Goal: Task Accomplishment & Management: Use online tool/utility

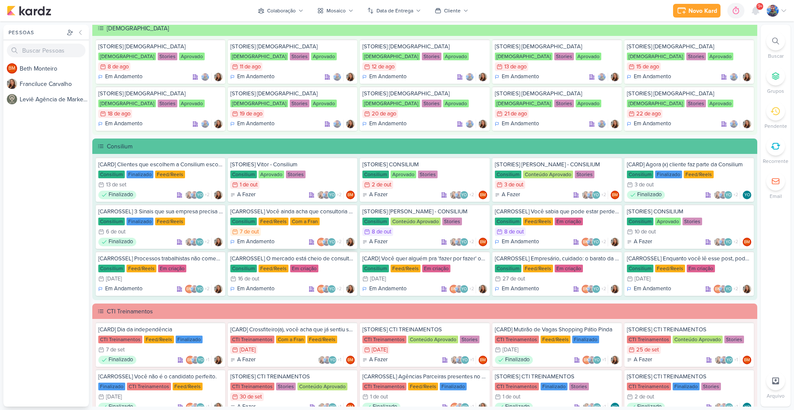
scroll to position [385, 0]
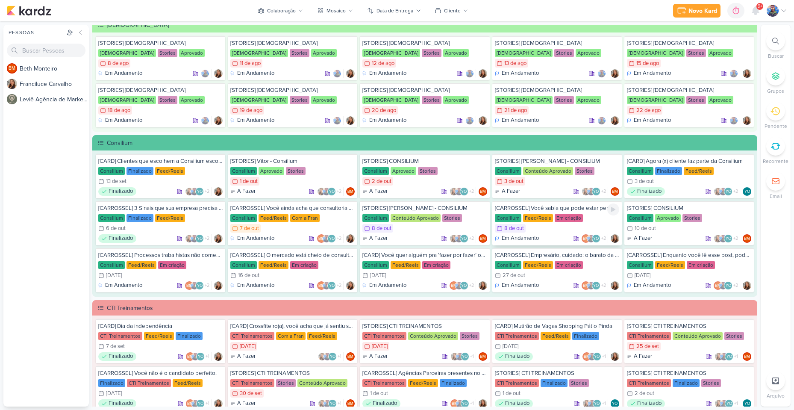
click at [543, 217] on div "Feed/Reels" at bounding box center [538, 218] width 30 height 8
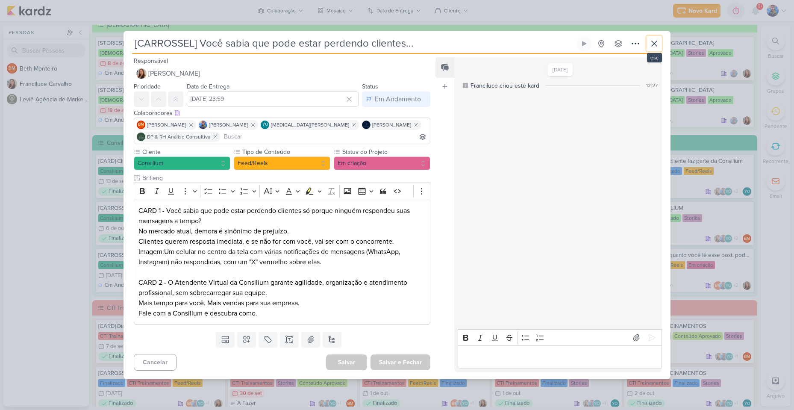
click at [660, 47] on button at bounding box center [654, 43] width 15 height 15
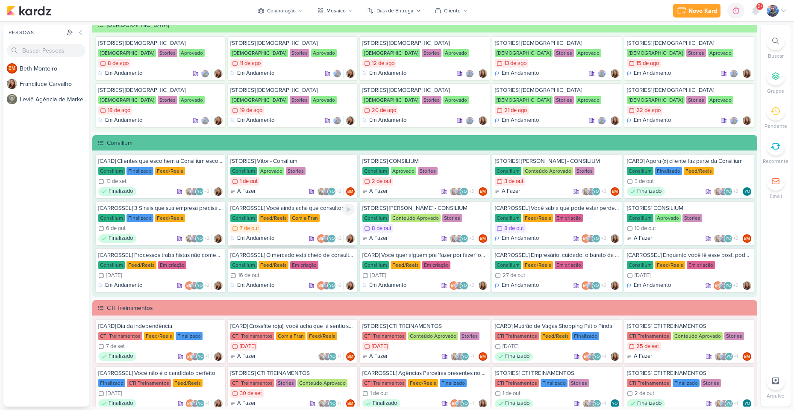
click at [300, 220] on div "Com a Fran" at bounding box center [304, 218] width 29 height 8
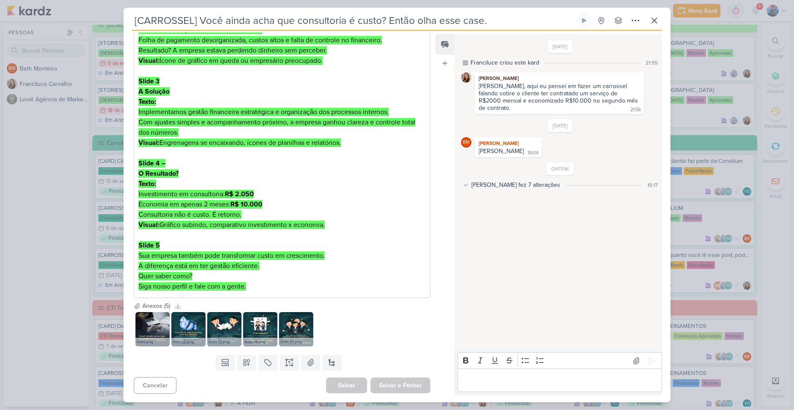
scroll to position [79, 0]
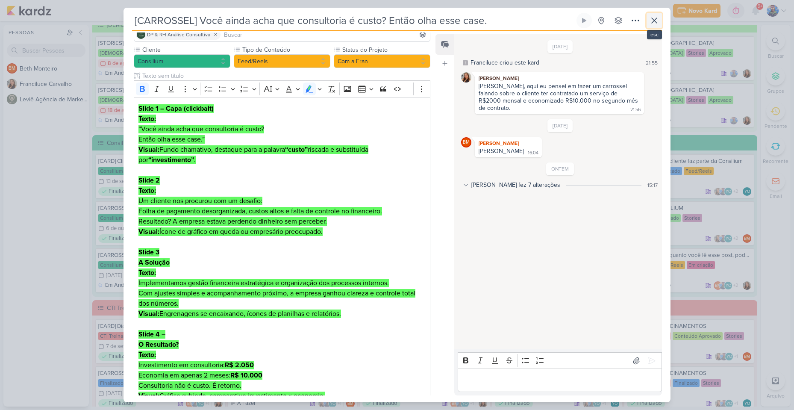
click at [649, 19] on icon at bounding box center [654, 20] width 10 height 10
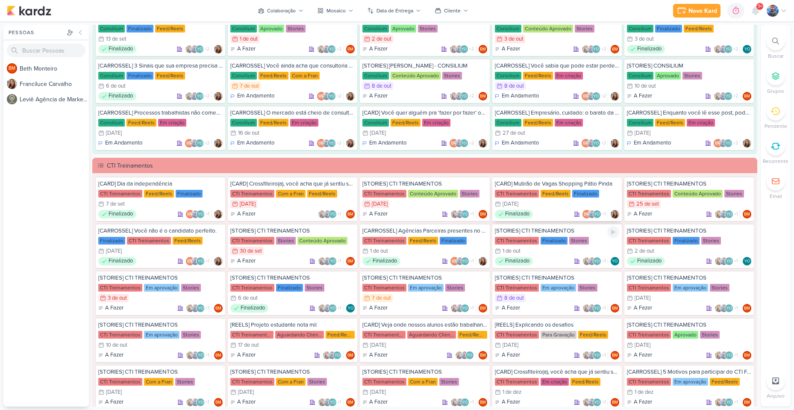
scroll to position [513, 0]
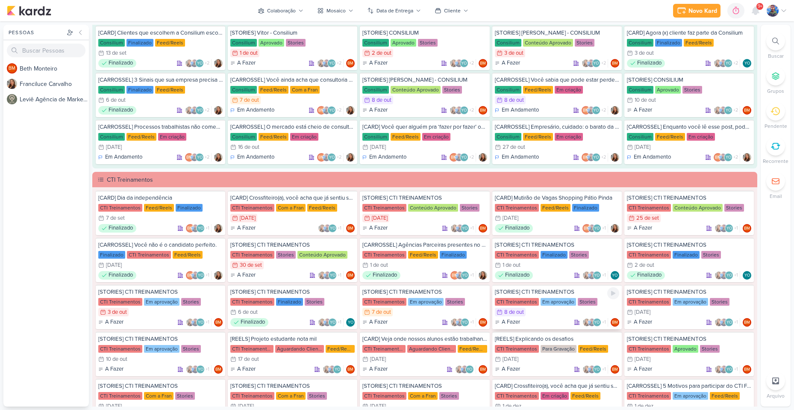
click at [568, 312] on div "8/10 [DATE]" at bounding box center [557, 312] width 124 height 9
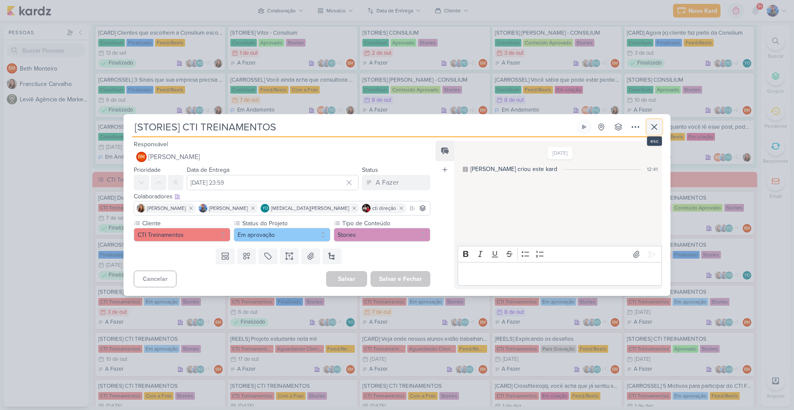
click at [653, 124] on icon at bounding box center [654, 127] width 10 height 10
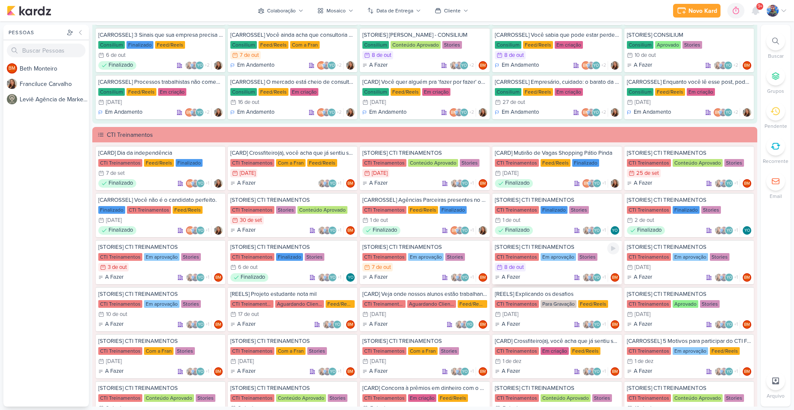
scroll to position [556, 0]
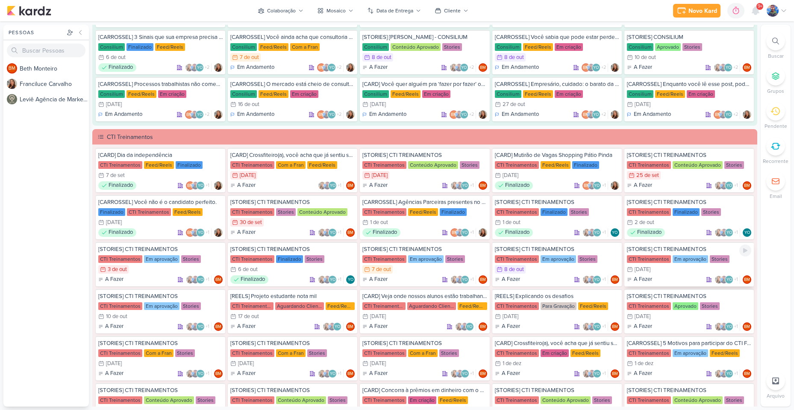
click at [630, 268] on div "9/10 [DATE]" at bounding box center [639, 269] width 24 height 9
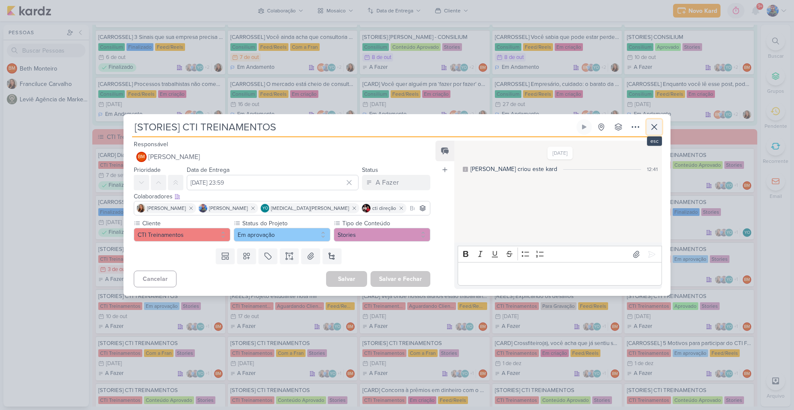
click at [653, 128] on icon at bounding box center [654, 126] width 5 height 5
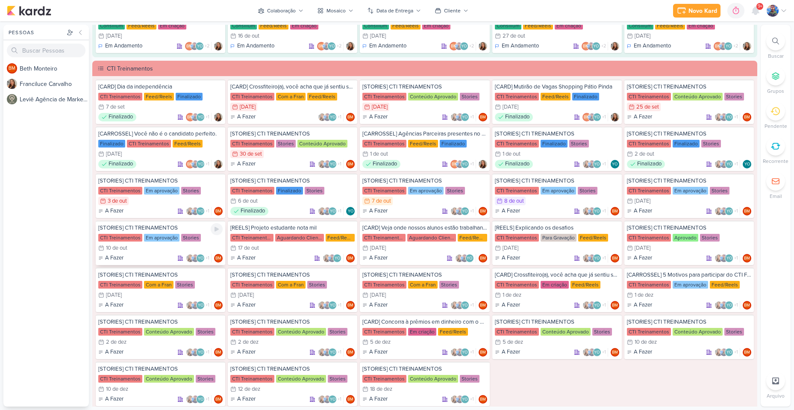
scroll to position [641, 0]
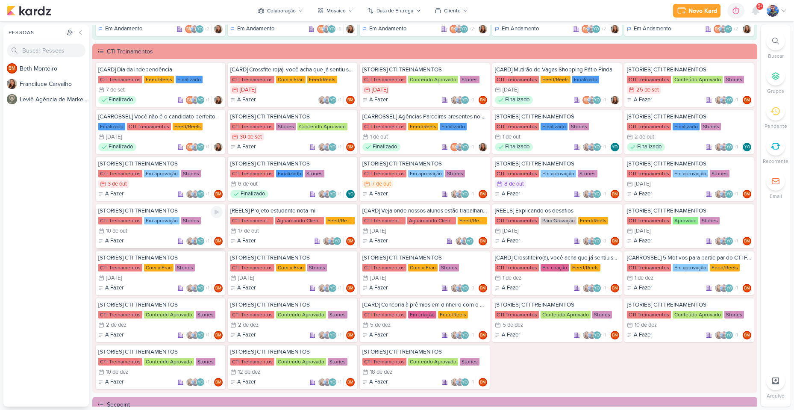
click at [142, 222] on div "CTI Treinamentos Em aprovação Stories" at bounding box center [160, 220] width 124 height 9
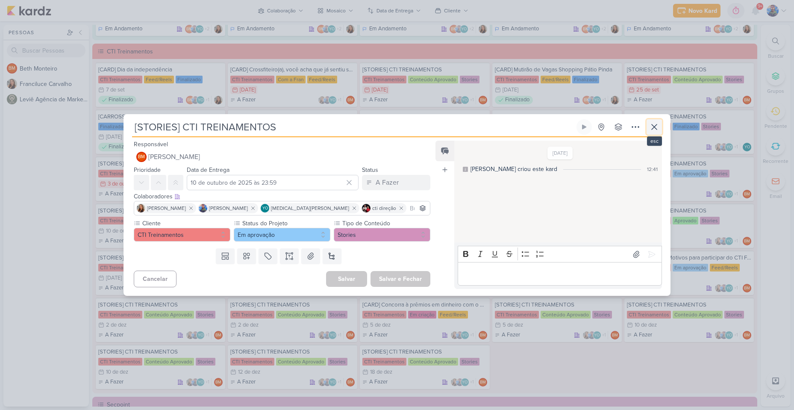
click at [648, 121] on button at bounding box center [654, 126] width 15 height 15
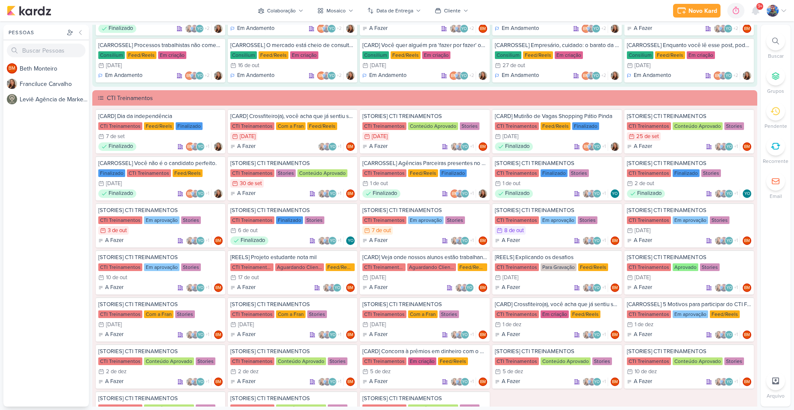
scroll to position [593, 0]
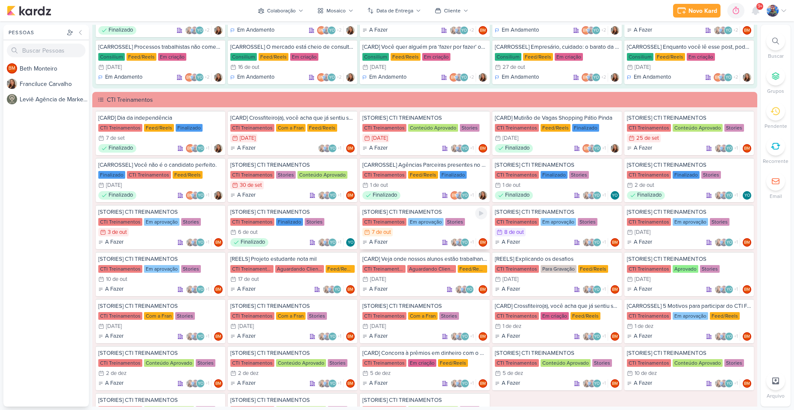
click at [408, 221] on div "Em aprovação" at bounding box center [425, 222] width 35 height 8
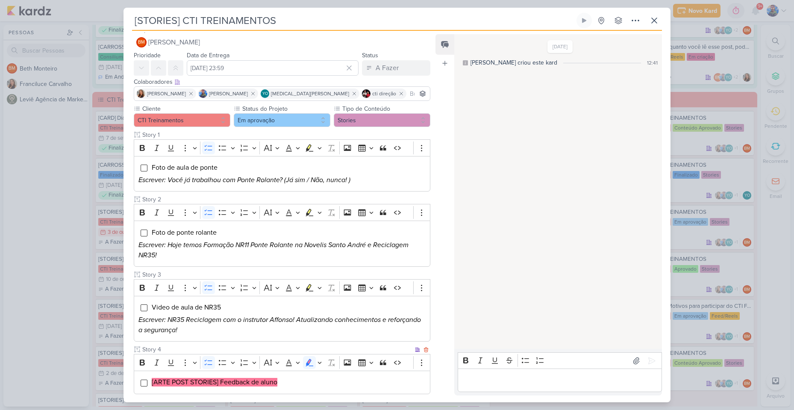
scroll to position [0, 0]
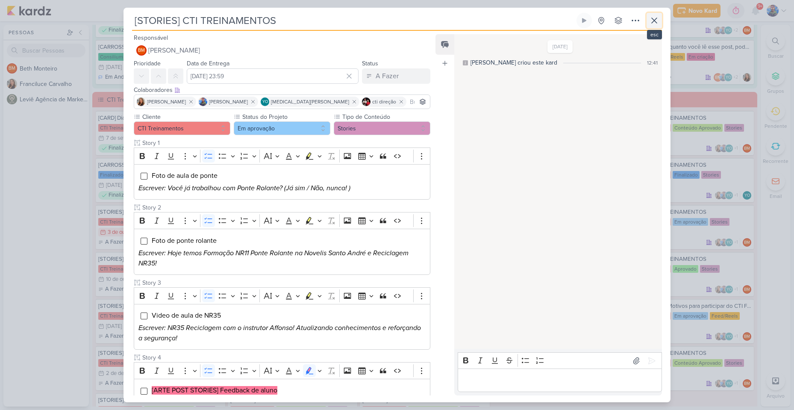
click at [659, 18] on icon at bounding box center [654, 20] width 10 height 10
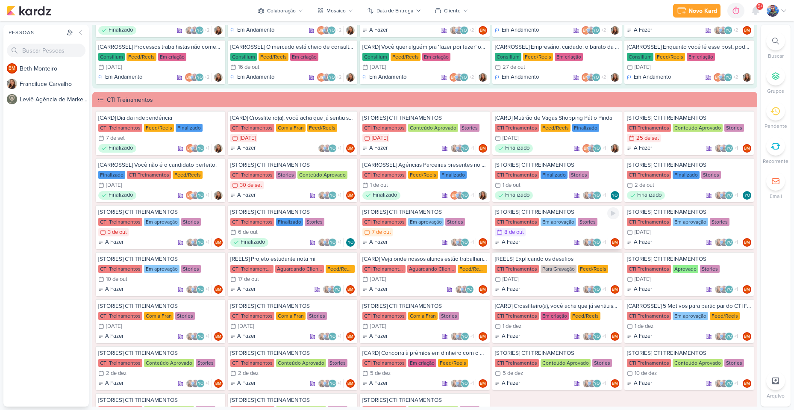
click at [524, 233] on div "8/10 [DATE]" at bounding box center [557, 232] width 124 height 9
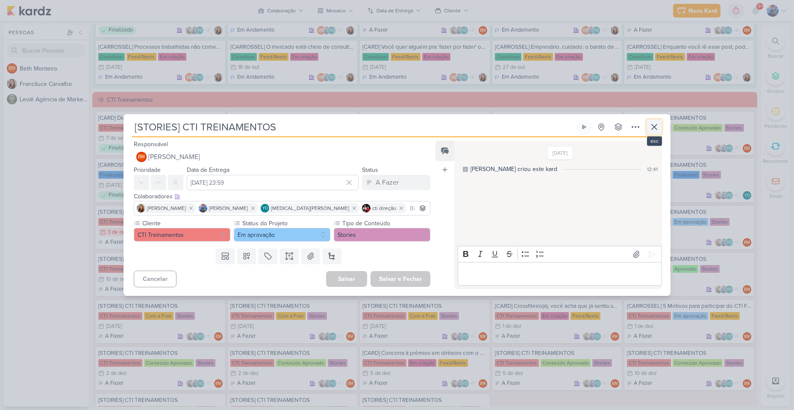
click at [660, 126] on button at bounding box center [654, 126] width 15 height 15
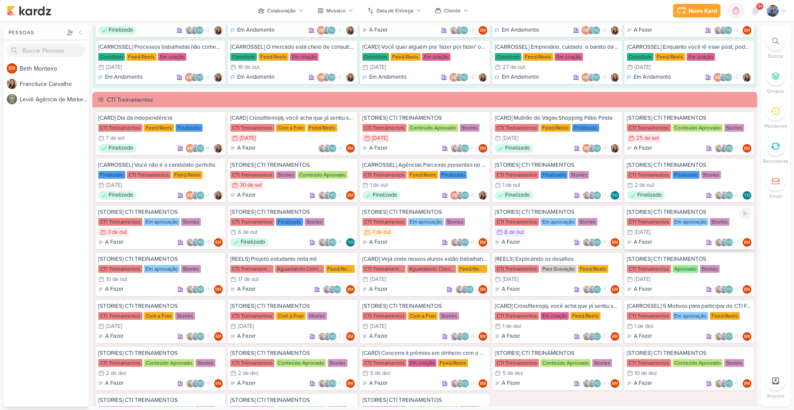
click at [659, 240] on div "A Fazer YO +1 BM" at bounding box center [689, 242] width 124 height 9
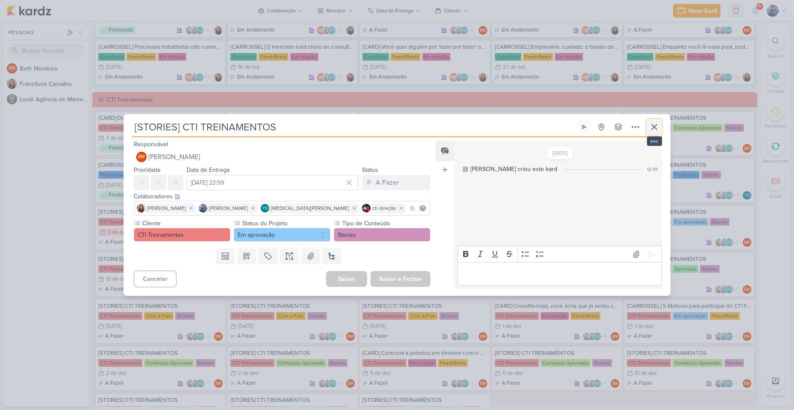
click at [654, 125] on icon at bounding box center [654, 127] width 10 height 10
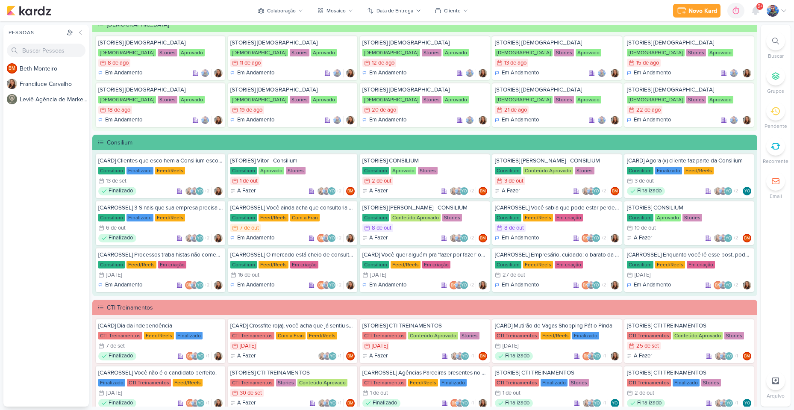
scroll to position [379, 0]
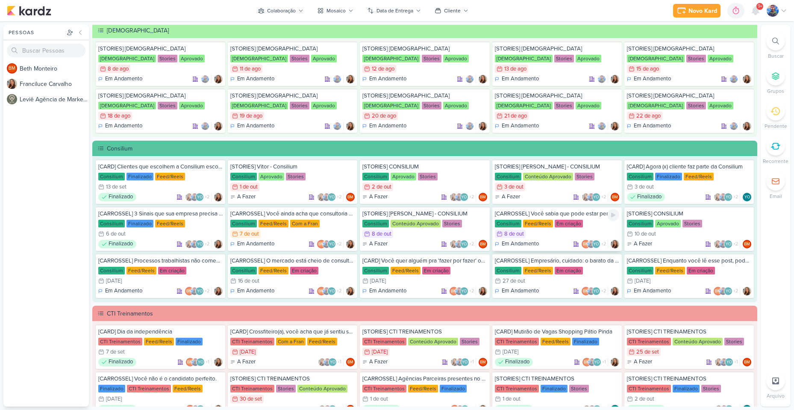
click at [548, 234] on div "8/10 [DATE]" at bounding box center [557, 234] width 124 height 9
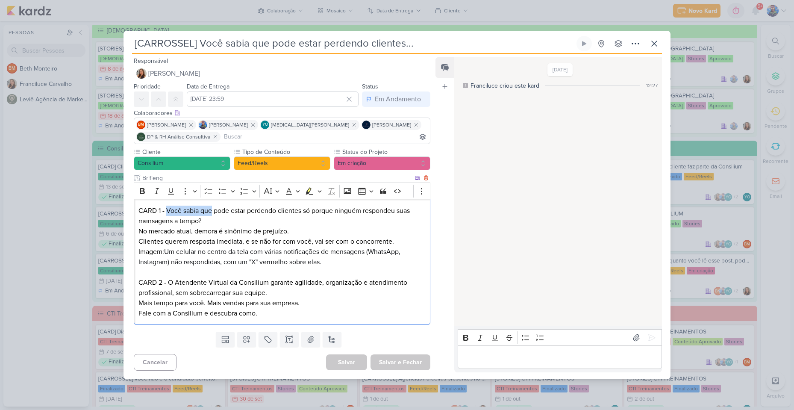
drag, startPoint x: 167, startPoint y: 212, endPoint x: 212, endPoint y: 213, distance: 44.9
click at [212, 213] on p "CARD 1 - Você sabia que pode estar perdendo clientes só porque ninguém responde…" at bounding box center [281, 226] width 287 height 41
copy p "Você sabia que"
click at [238, 212] on p "CARD 1 - Você sabia que pode estar perdendo clientes só porque ninguém responde…" at bounding box center [281, 226] width 287 height 41
drag, startPoint x: 214, startPoint y: 212, endPoint x: 383, endPoint y: 217, distance: 169.4
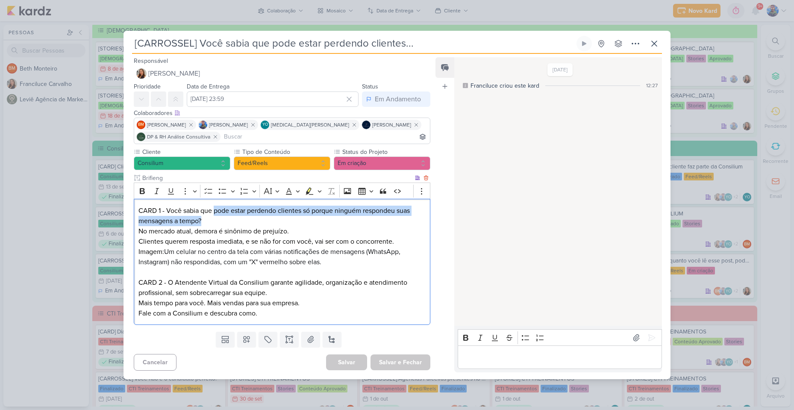
click at [383, 217] on p "CARD 1 - Você sabia que pode estar perdendo clientes só porque ninguém responde…" at bounding box center [281, 226] width 287 height 41
copy p "pode estar perdendo clientes só porque ninguém respondeu suas mensagens a tempo?"
click at [191, 234] on p "CARD 1 - Você sabia que pode estar perdendo clientes só porque ninguém responde…" at bounding box center [281, 226] width 287 height 41
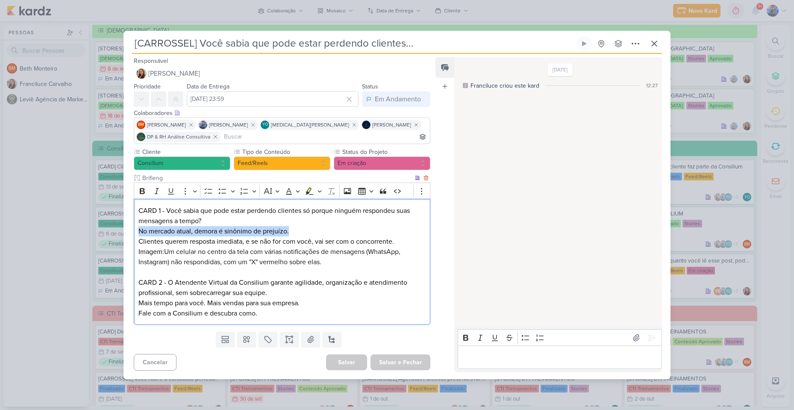
drag, startPoint x: 140, startPoint y: 234, endPoint x: 289, endPoint y: 230, distance: 149.2
click at [289, 230] on p "CARD 1 - Você sabia que pode estar perdendo clientes só porque ninguém responde…" at bounding box center [281, 226] width 287 height 41
copy p "No mercado atual, demora é sinônimo de prejuízo."
click at [280, 239] on p "CARD 1 - Você sabia que pode estar perdendo clientes só porque ninguém responde…" at bounding box center [281, 226] width 287 height 41
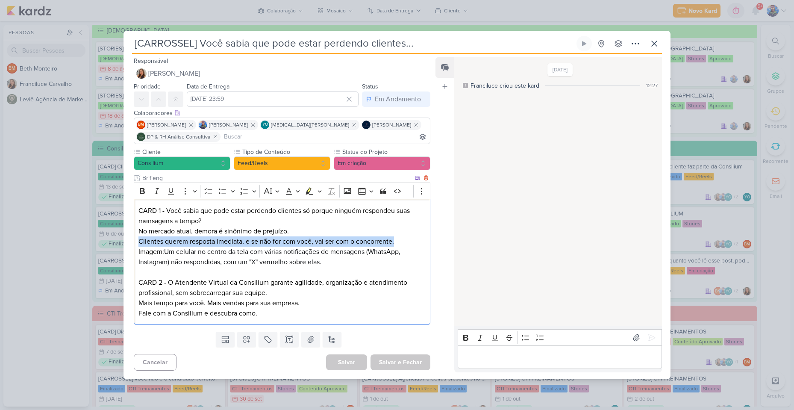
drag, startPoint x: 139, startPoint y: 242, endPoint x: 402, endPoint y: 237, distance: 262.9
click at [402, 237] on p "CARD 1 - Você sabia que pode estar perdendo clientes só porque ninguém responde…" at bounding box center [281, 226] width 287 height 41
copy p "Clientes querem resposta imediata, e se não for com você, vai ser com o concorr…"
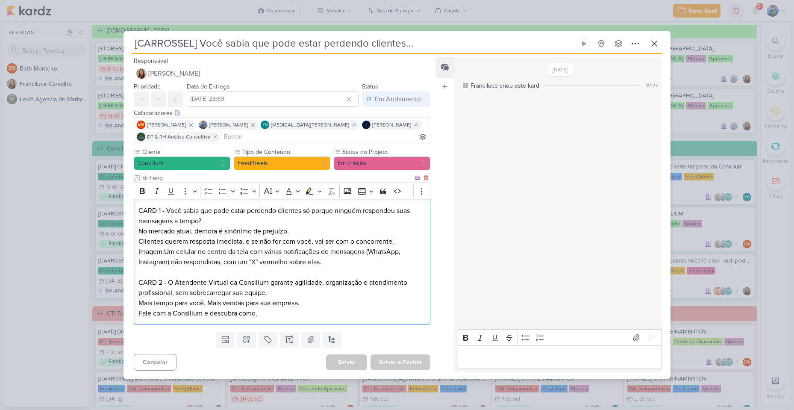
click at [303, 264] on span "Um celular no centro da tela com várias notificações de mensagens (WhatsApp, In…" at bounding box center [269, 256] width 262 height 19
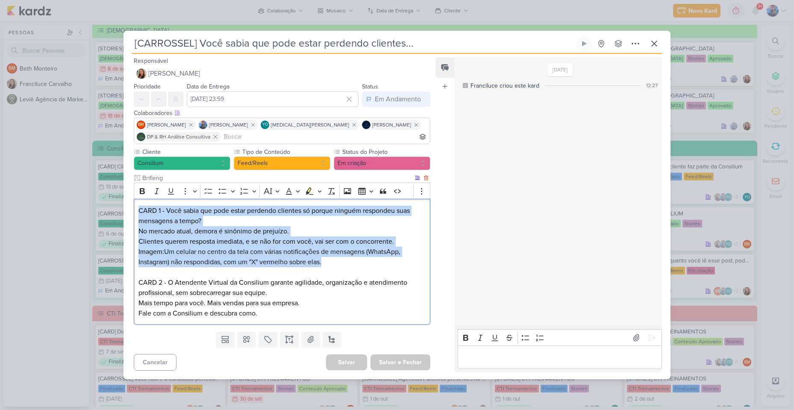
drag, startPoint x: 327, startPoint y: 263, endPoint x: 139, endPoint y: 209, distance: 195.3
click at [139, 209] on div "CARD 1 - Você sabia que pode estar perdendo clientes só porque ninguém responde…" at bounding box center [282, 262] width 297 height 126
click at [322, 189] on button "Highlight" at bounding box center [319, 191] width 7 height 13
click at [272, 206] on icon "Text highlight toolbar" at bounding box center [269, 205] width 9 height 9
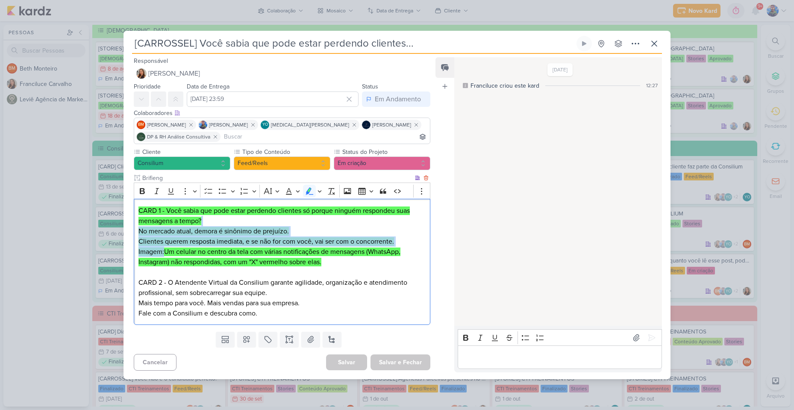
click at [278, 237] on mark "Clientes querem resposta imediata, e se não for com você, vai ser com o concorr…" at bounding box center [266, 241] width 256 height 9
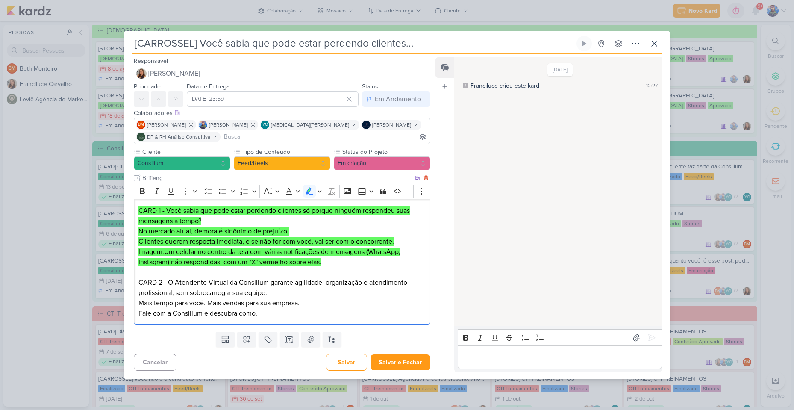
click at [318, 272] on p "CARD 2 - O Atendente Virtual da Consilium garante agilidade, organização e aten…" at bounding box center [281, 292] width 287 height 51
click at [185, 282] on p "⁠⁠⁠⁠⁠⁠⁠ CARD 2 - O Atendente Virtual da Consilium garante agilidade, organizaçã…" at bounding box center [281, 292] width 287 height 51
drag, startPoint x: 169, startPoint y: 280, endPoint x: 266, endPoint y: 286, distance: 97.2
click at [266, 286] on p "CARD 2 - O Atendente Virtual da Consilium garante agilidade, organização e aten…" at bounding box center [281, 292] width 287 height 51
copy p "O Atendente Virtual da Consilium"
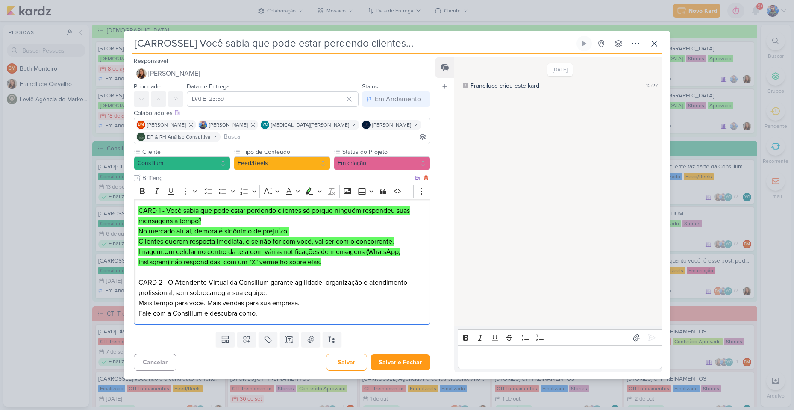
click at [279, 274] on p "CARD 2 - O Atendente Virtual da Consilium garante agilidade, organização e aten…" at bounding box center [281, 292] width 287 height 51
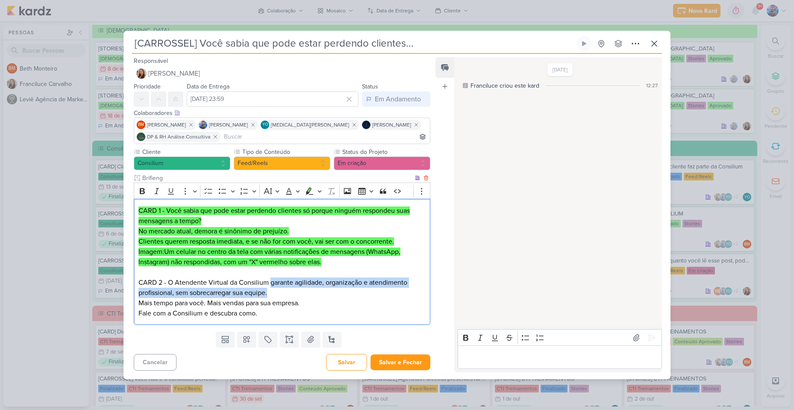
drag, startPoint x: 269, startPoint y: 282, endPoint x: 342, endPoint y: 297, distance: 73.8
click at [342, 297] on p "⁠⁠⁠⁠⁠⁠⁠ CARD 2 - O Atendente Virtual da Consilium garante agilidade, organizaçã…" at bounding box center [281, 292] width 287 height 51
copy p "garante agilidade, organização e atendimento profissional, sem sobrecarregar su…"
click at [293, 295] on p "CARD 2 - O Atendente Virtual da Consilium garante agilidade, organização e aten…" at bounding box center [281, 292] width 287 height 51
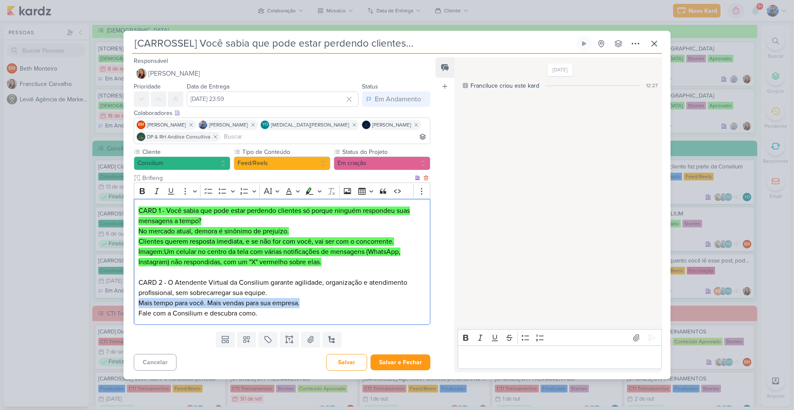
drag, startPoint x: 160, startPoint y: 302, endPoint x: 312, endPoint y: 306, distance: 151.4
click at [312, 306] on p "CARD 2 - O Atendente Virtual da Consilium garante agilidade, organização e aten…" at bounding box center [281, 292] width 287 height 51
copy p "Mais tempo para você. Mais vendas para sua empresa."
drag, startPoint x: 259, startPoint y: 315, endPoint x: 135, endPoint y: 315, distance: 124.8
click at [135, 315] on div "CARD 1 - Você sabia que pode estar perdendo clientes só porque ninguém responde…" at bounding box center [282, 262] width 297 height 126
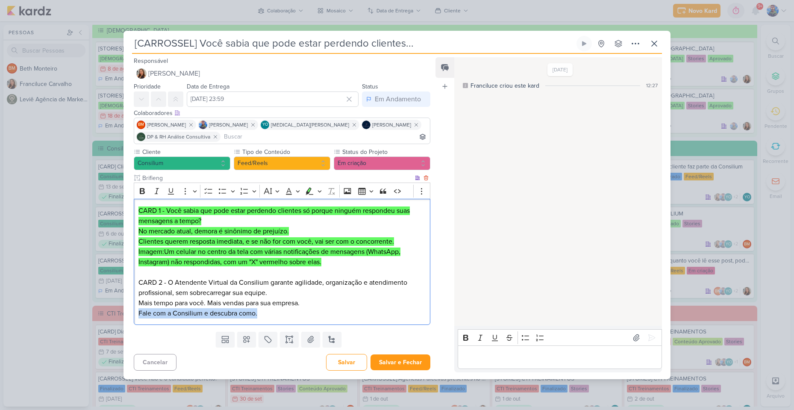
copy p "Fale com a Consilium e descubra como."
click at [256, 312] on p "CARD 2 - O Atendente Virtual da Consilium garante agilidade, organização e aten…" at bounding box center [281, 292] width 287 height 51
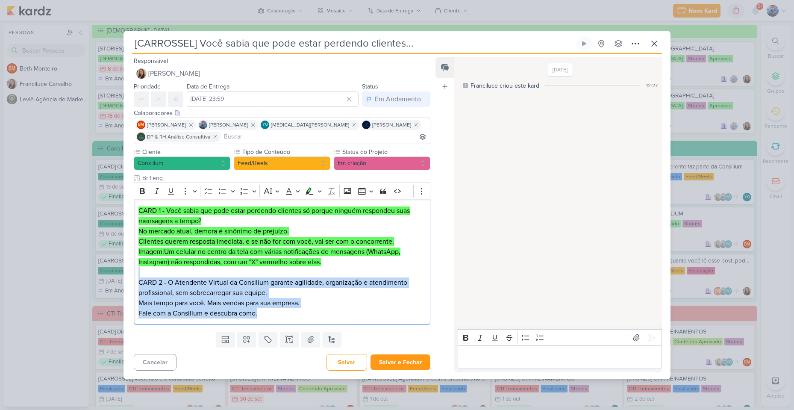
drag, startPoint x: 259, startPoint y: 314, endPoint x: 125, endPoint y: 277, distance: 139.3
click at [125, 277] on div "Cliente Consilium Tipo de Conteúdo" at bounding box center [279, 237] width 310 height 181
click at [310, 191] on icon "Editor toolbar" at bounding box center [310, 190] width 8 height 7
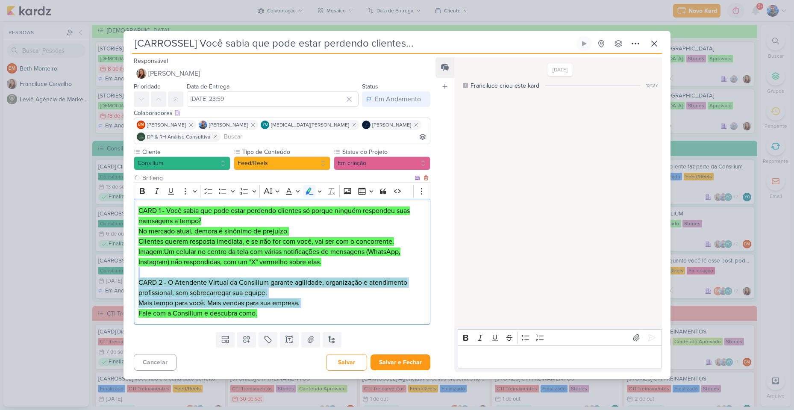
click at [279, 294] on p "CARD 2 - O Atendente Virtual da Consilium garante agilidade, organização e aten…" at bounding box center [281, 292] width 287 height 51
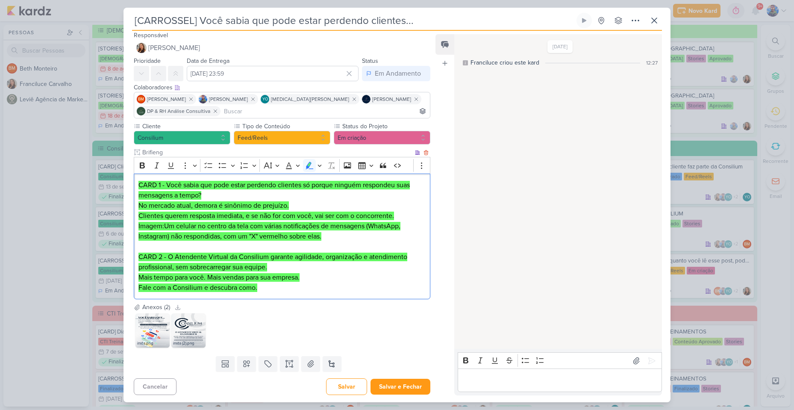
scroll to position [4, 0]
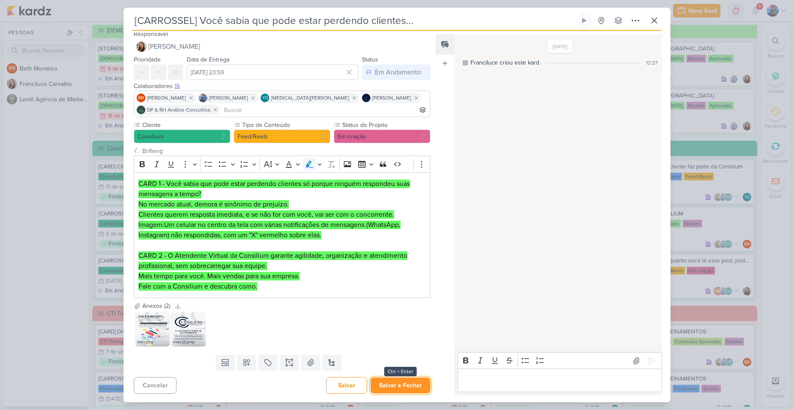
click at [400, 384] on button "Salvar e Fechar" at bounding box center [401, 385] width 60 height 16
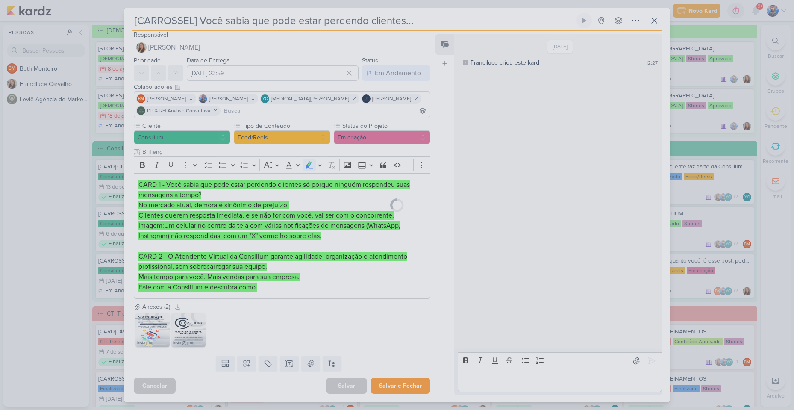
scroll to position [3, 0]
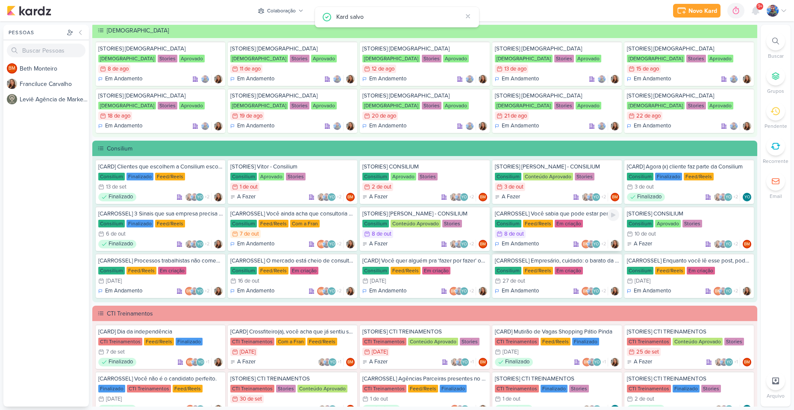
click at [535, 234] on div "8/10 [DATE]" at bounding box center [557, 234] width 124 height 9
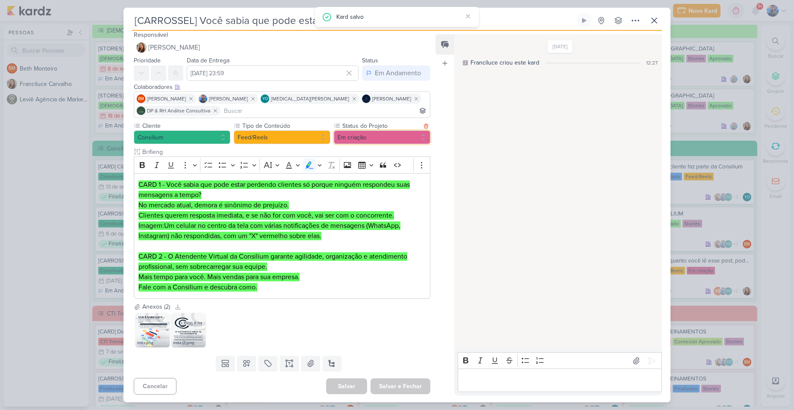
click at [363, 138] on button "Em criação" at bounding box center [382, 137] width 97 height 14
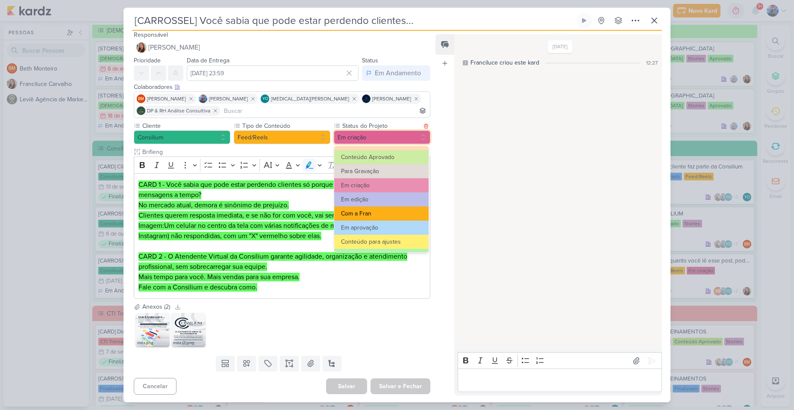
scroll to position [43, 0]
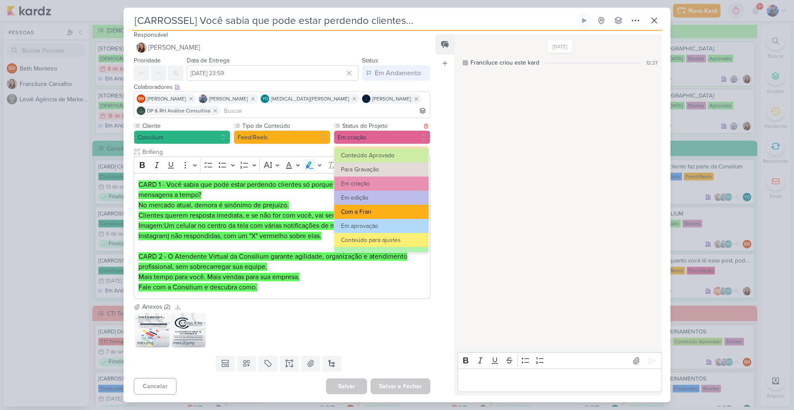
click at [362, 209] on button "Com a Fran" at bounding box center [381, 212] width 94 height 14
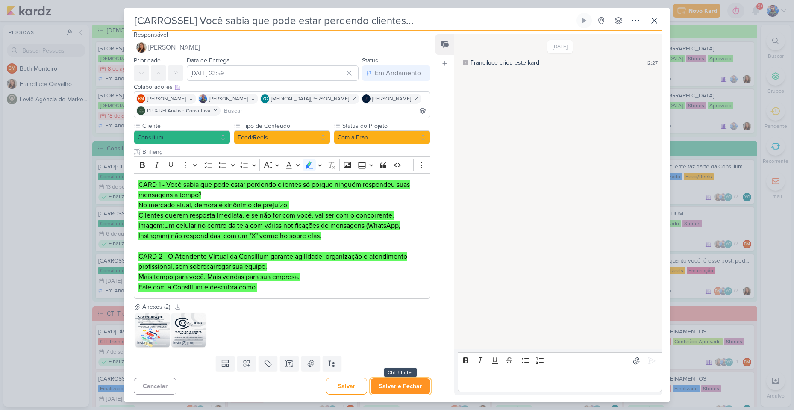
click at [408, 385] on button "Salvar e Fechar" at bounding box center [401, 386] width 60 height 16
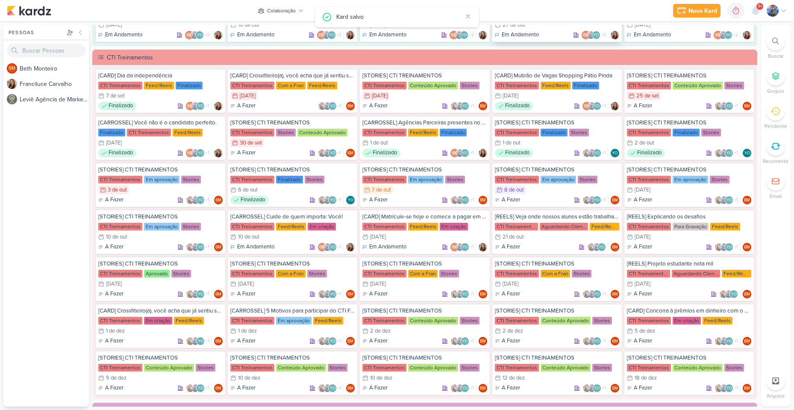
scroll to position [636, 0]
click at [418, 187] on div "7/10 [DATE]" at bounding box center [424, 189] width 124 height 9
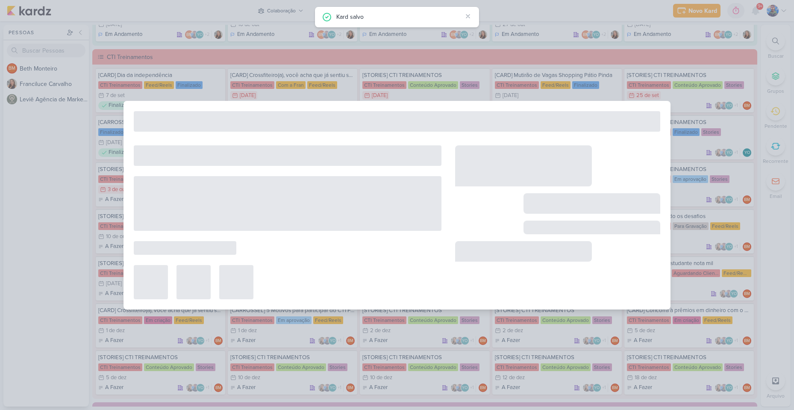
type input "[STORIES] CTI TREINAMENTOS"
type input "[DATE] 23:59"
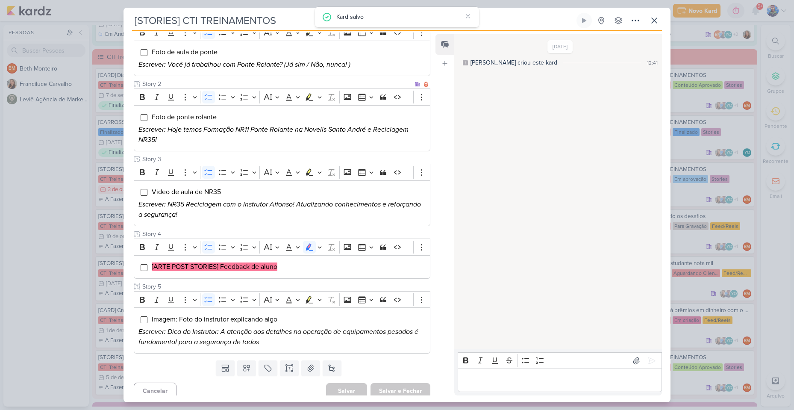
scroll to position [129, 0]
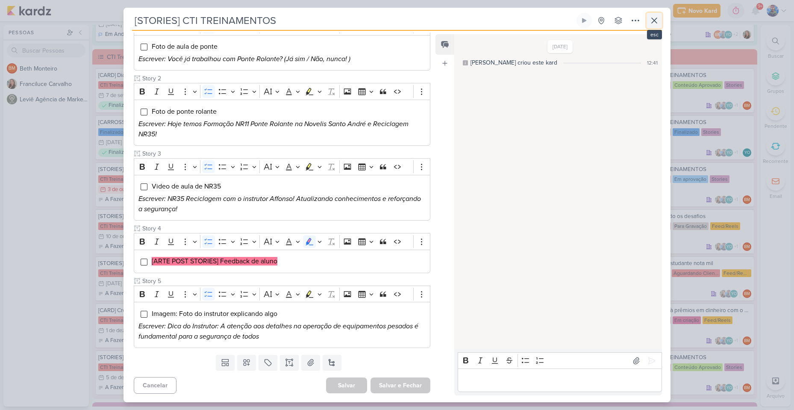
click at [655, 24] on icon at bounding box center [654, 20] width 10 height 10
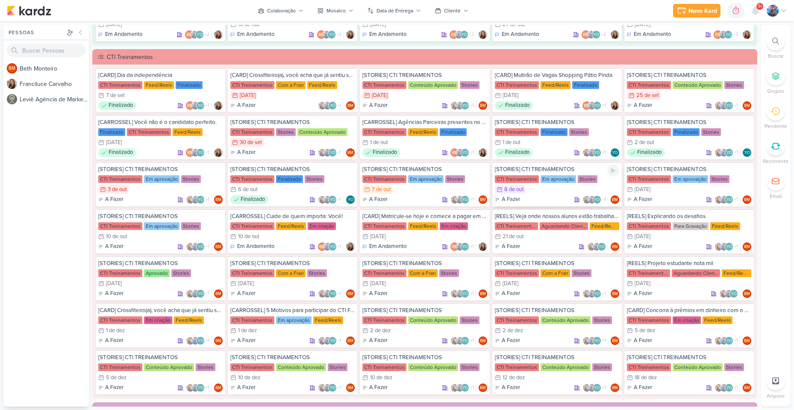
click at [548, 189] on div "8/10 [DATE]" at bounding box center [557, 189] width 124 height 9
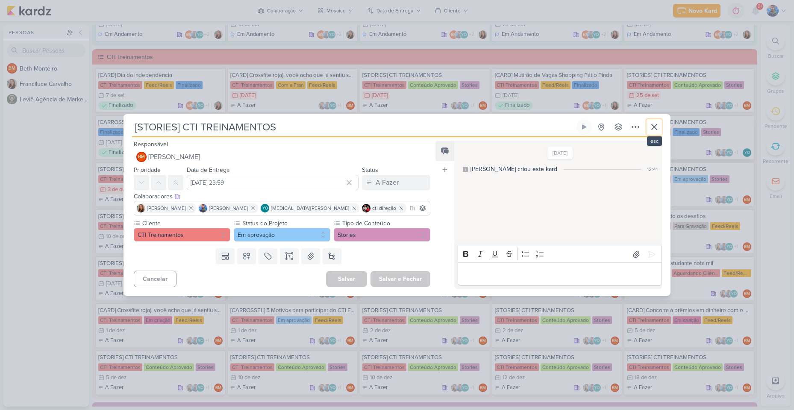
click at [656, 124] on icon at bounding box center [654, 127] width 10 height 10
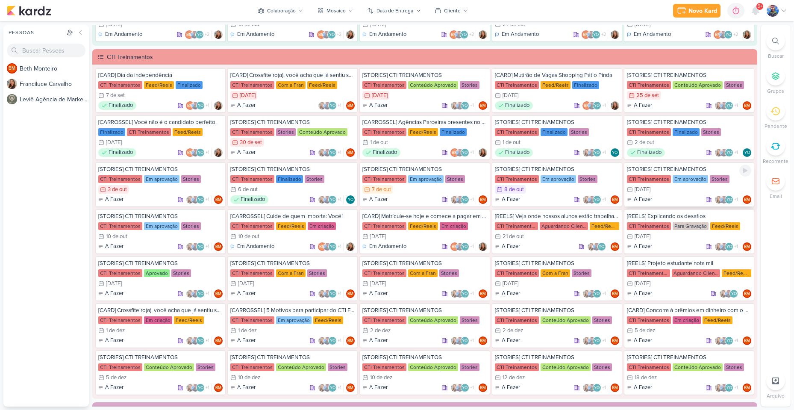
click at [673, 190] on div "9/10 [DATE]" at bounding box center [689, 189] width 124 height 9
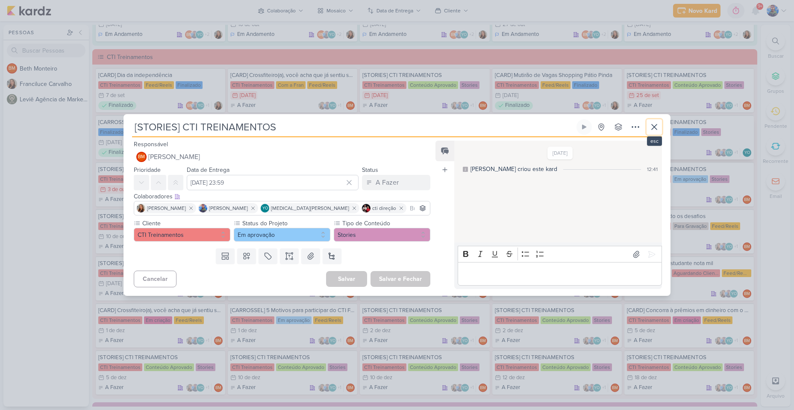
click at [658, 126] on icon at bounding box center [654, 127] width 10 height 10
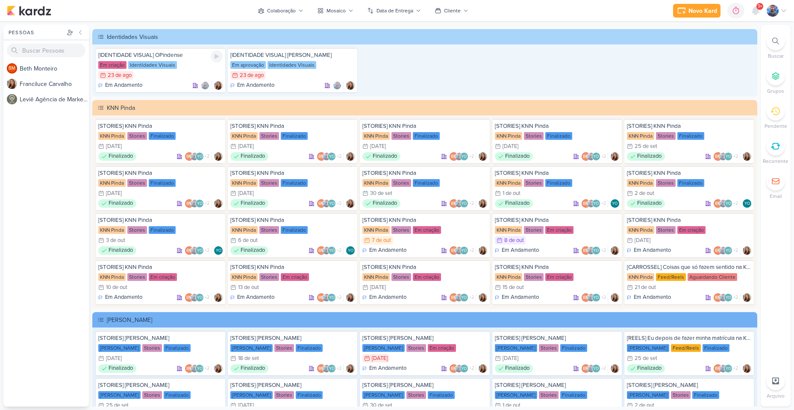
scroll to position [1533, 0]
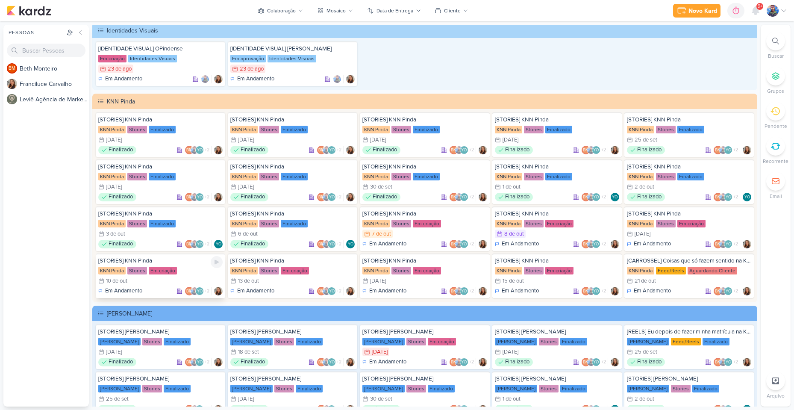
click at [164, 277] on div "10/10 [DATE]" at bounding box center [160, 281] width 124 height 9
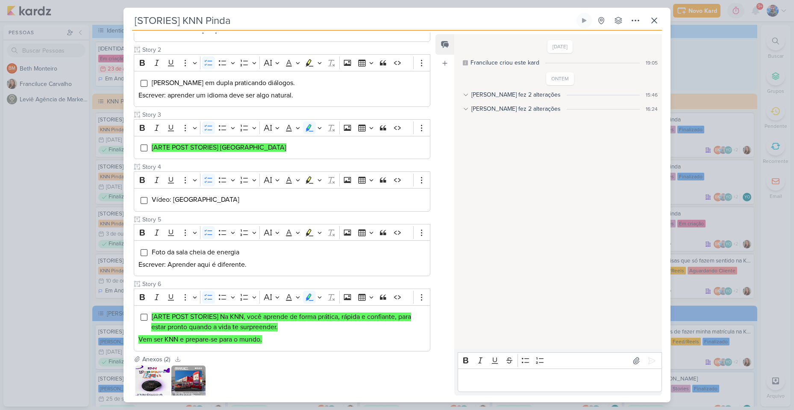
scroll to position [223, 0]
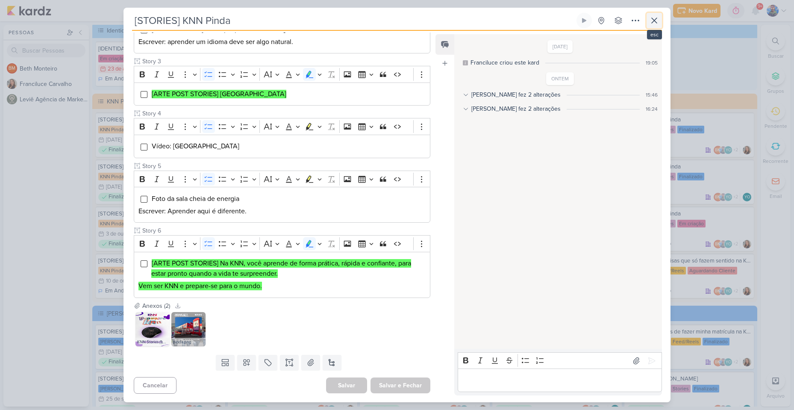
click at [658, 19] on icon at bounding box center [654, 20] width 10 height 10
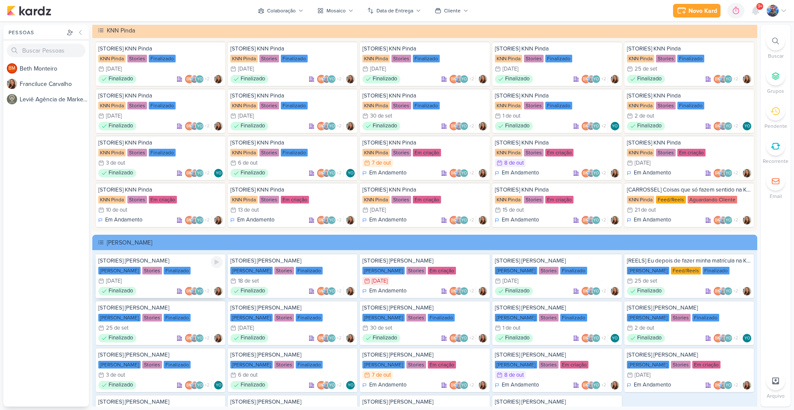
scroll to position [1619, 0]
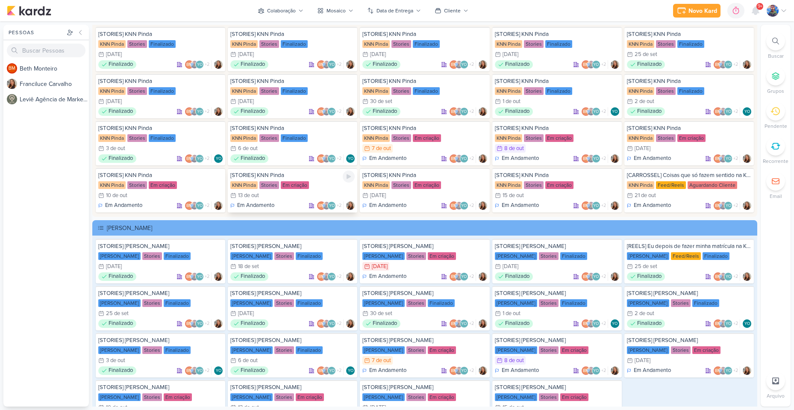
click at [280, 190] on div "[STORIES] KNN Pinda KNN Pinda Stories Em criação 13/10 [DATE] Em Andamento BM +2" at bounding box center [293, 190] width 130 height 44
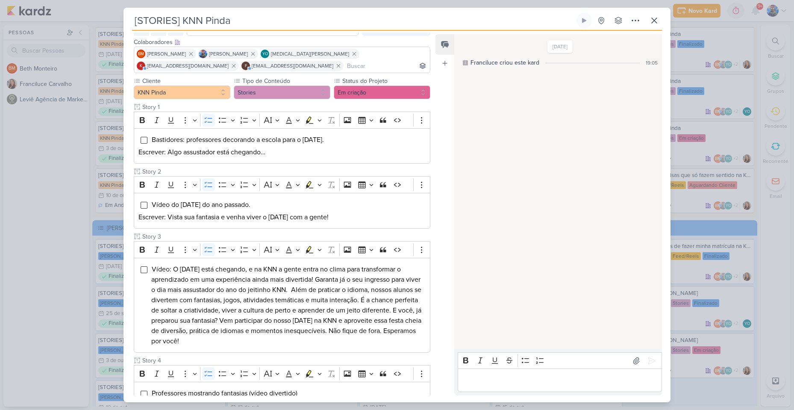
scroll to position [44, 0]
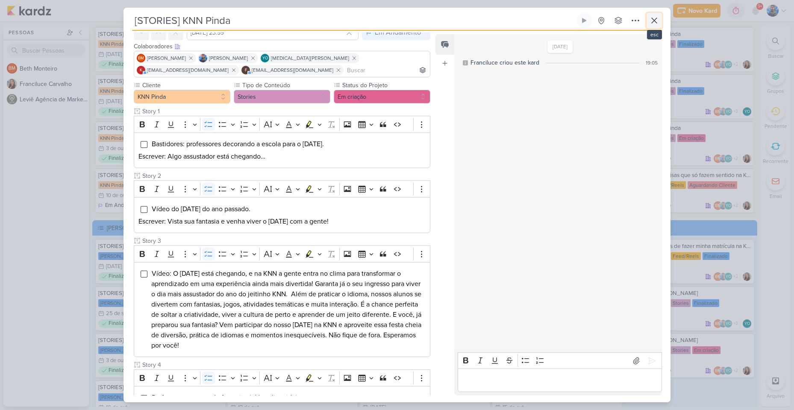
click at [656, 17] on icon at bounding box center [654, 20] width 10 height 10
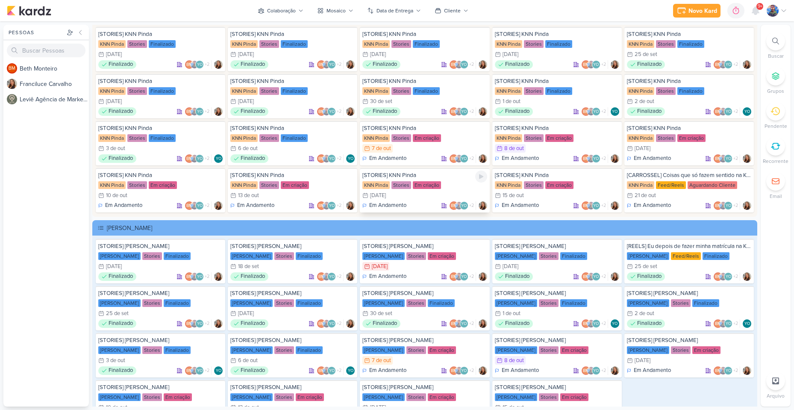
click at [392, 179] on div "[STORIES] KNN Pinda" at bounding box center [424, 175] width 124 height 8
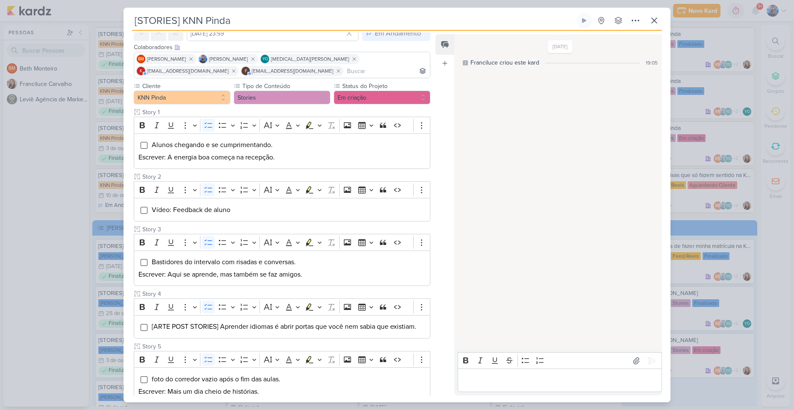
scroll to position [85, 0]
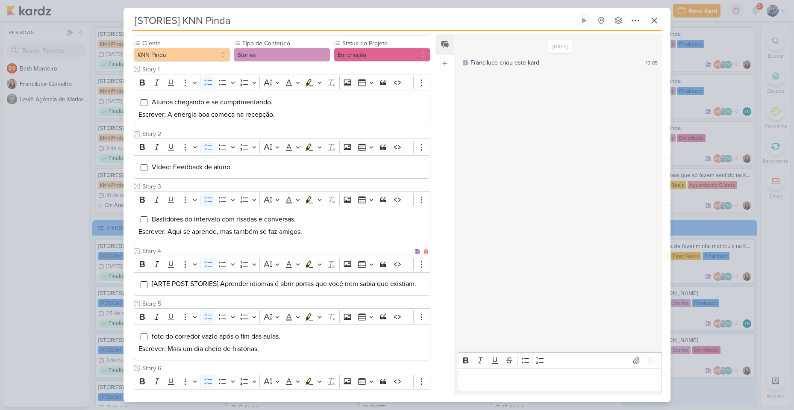
click at [250, 284] on span "[ARTE POST STORIES] Aprender idiomas é abrir portas que você nem sabia que exis…" at bounding box center [284, 284] width 265 height 9
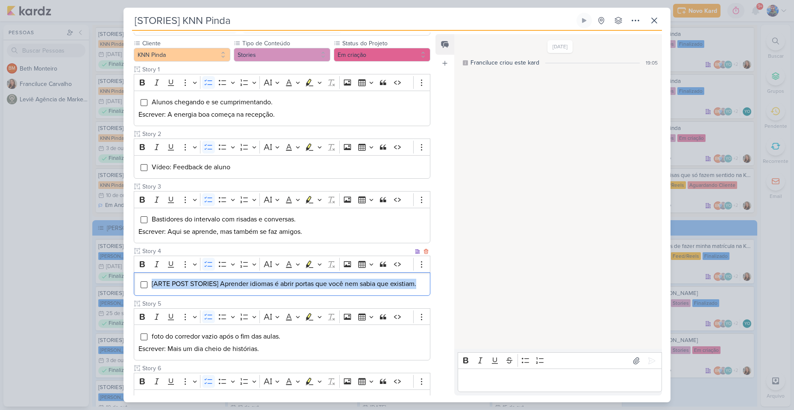
click at [250, 284] on span "[ARTE POST STORIES] Aprender idiomas é abrir portas que você nem sabia que exis…" at bounding box center [284, 284] width 265 height 9
click at [319, 265] on icon "Editor toolbar" at bounding box center [320, 264] width 4 height 9
click at [278, 281] on button "Pink marker" at bounding box center [283, 279] width 13 height 13
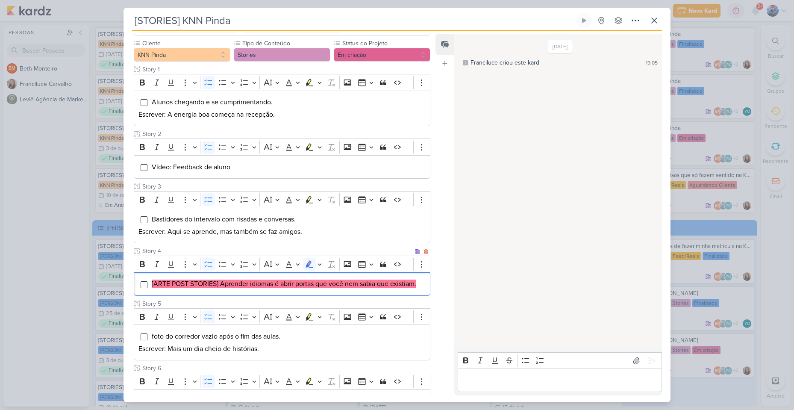
click at [280, 283] on mark "[ARTE POST STORIES] Aprender idiomas é abrir portas que você nem sabia que exis…" at bounding box center [284, 284] width 265 height 9
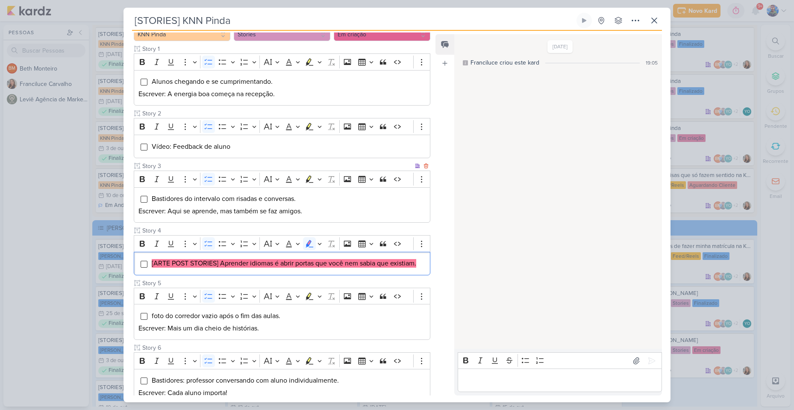
scroll to position [163, 0]
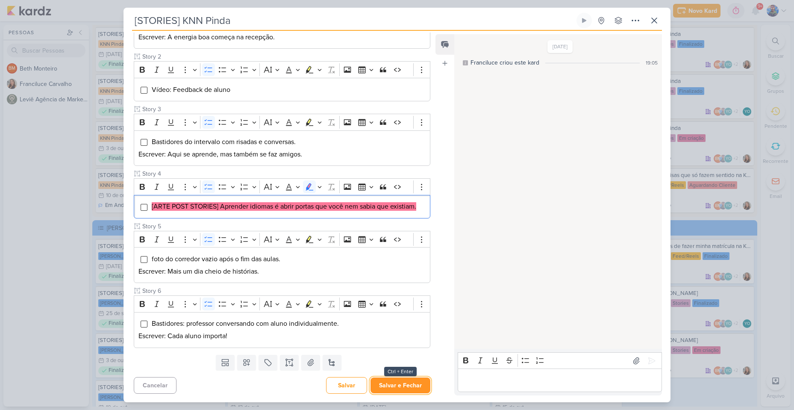
click at [407, 390] on button "Salvar e Fechar" at bounding box center [401, 385] width 60 height 16
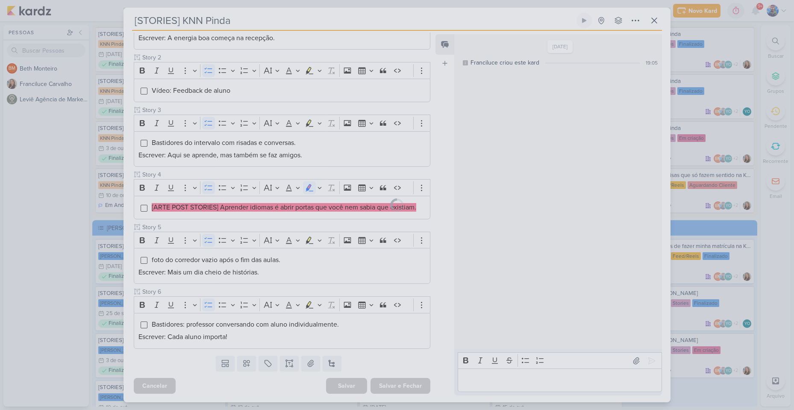
scroll to position [162, 0]
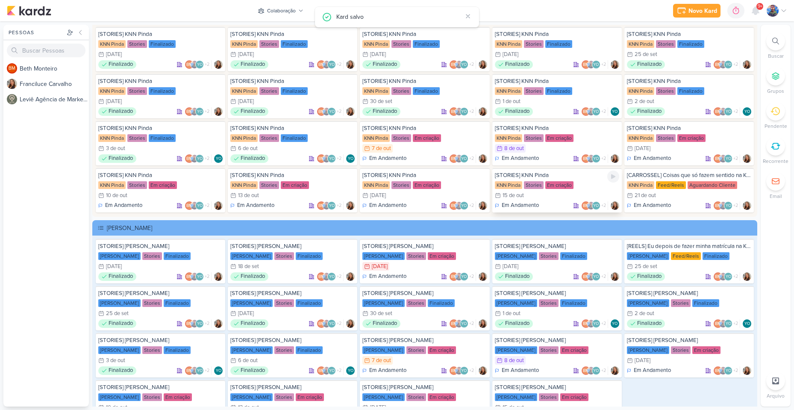
click at [526, 191] on div "[STORIES] KNN Pinda KNN Pinda Stories Em criação 15/10 [DATE] Em Andamento BM +2" at bounding box center [557, 190] width 130 height 44
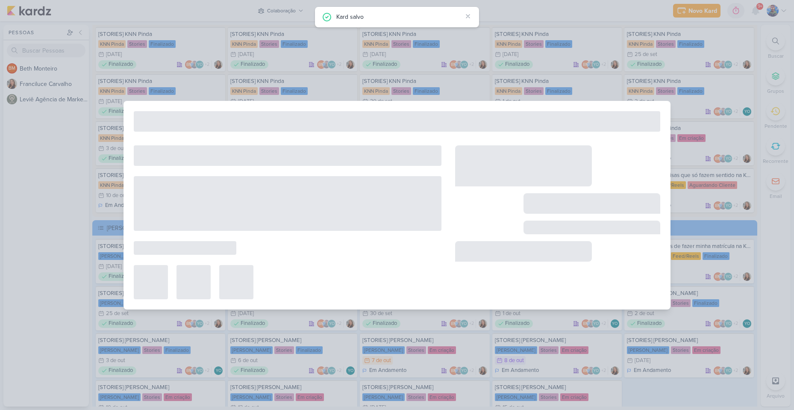
type input "[DATE] 23:59"
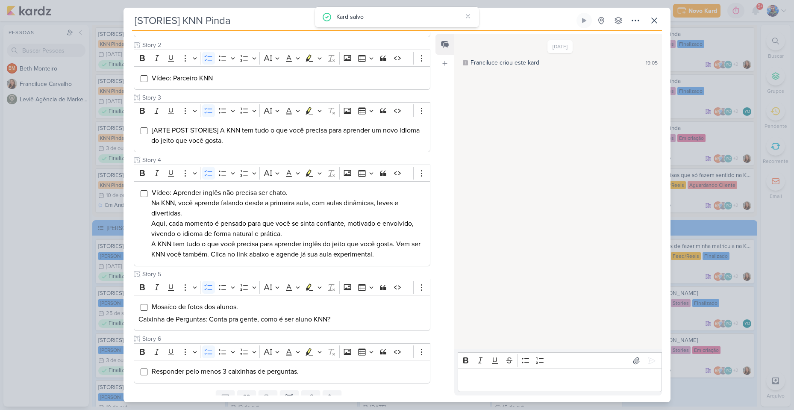
scroll to position [0, 0]
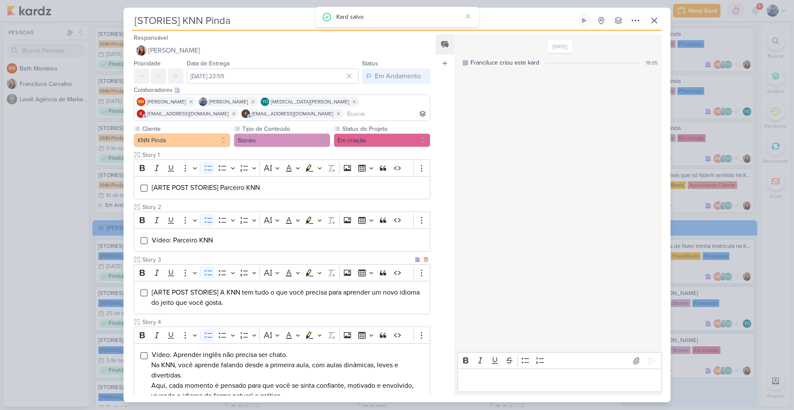
click at [251, 308] on div "[ARTE POST STORIES] A KNN tem tudo o que você precisa para aprender um novo idi…" at bounding box center [282, 298] width 297 height 34
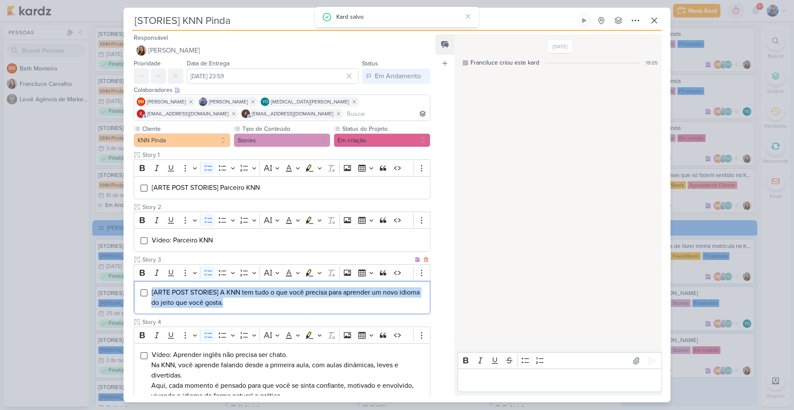
click at [251, 308] on div "[ARTE POST STORIES] A KNN tem tudo o que você precisa para aprender um novo idi…" at bounding box center [282, 298] width 297 height 34
click at [322, 274] on button "Highlight" at bounding box center [319, 272] width 7 height 13
click at [286, 289] on icon "Text highlight toolbar" at bounding box center [284, 287] width 9 height 9
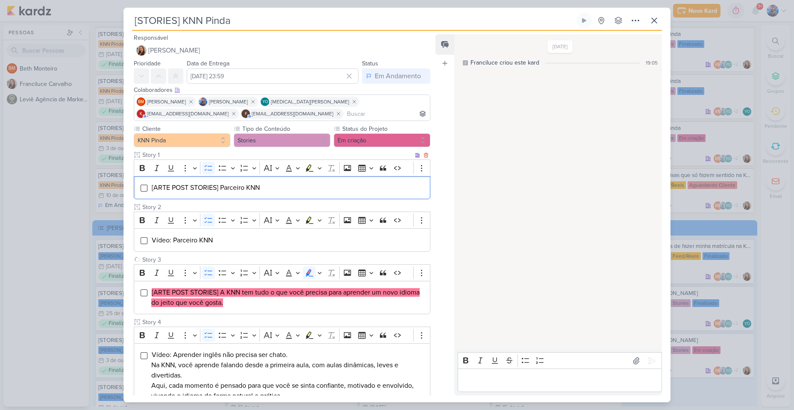
click at [278, 185] on li "[ARTE POST STORIES] Parceiro KNN" at bounding box center [288, 188] width 274 height 10
click at [316, 171] on button "Highlight" at bounding box center [319, 168] width 7 height 13
drag, startPoint x: 285, startPoint y: 186, endPoint x: 285, endPoint y: 195, distance: 8.5
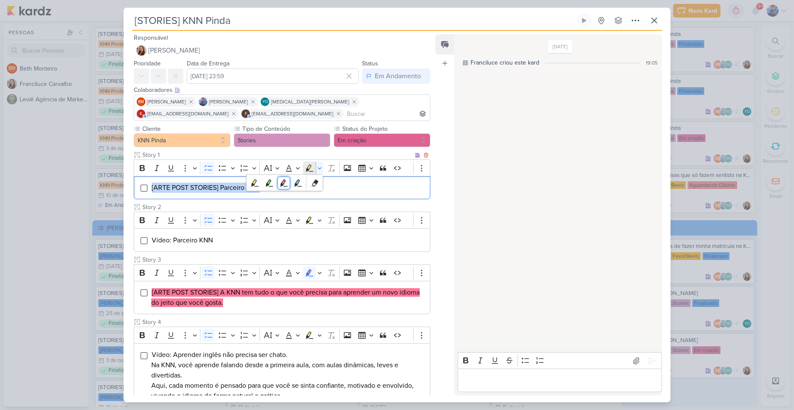
click at [285, 186] on icon "Text highlight toolbar" at bounding box center [284, 182] width 8 height 7
click at [283, 203] on input "Story 2" at bounding box center [277, 207] width 273 height 9
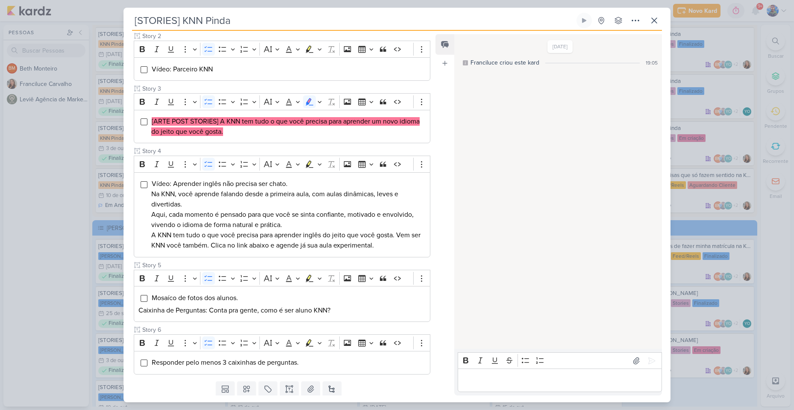
scroll to position [197, 0]
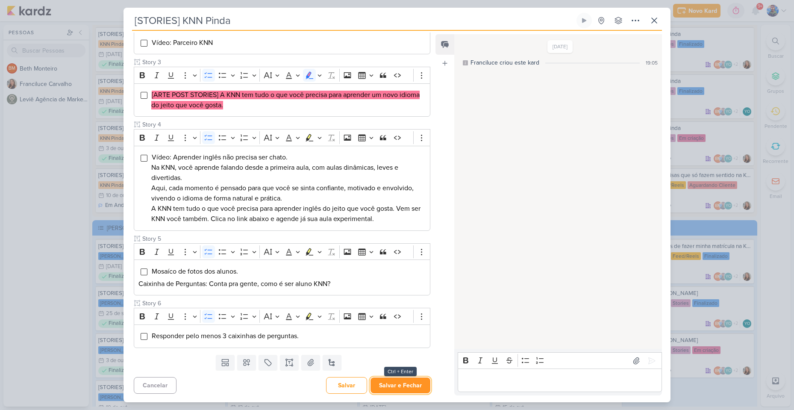
click at [397, 380] on button "Salvar e Fechar" at bounding box center [401, 385] width 60 height 16
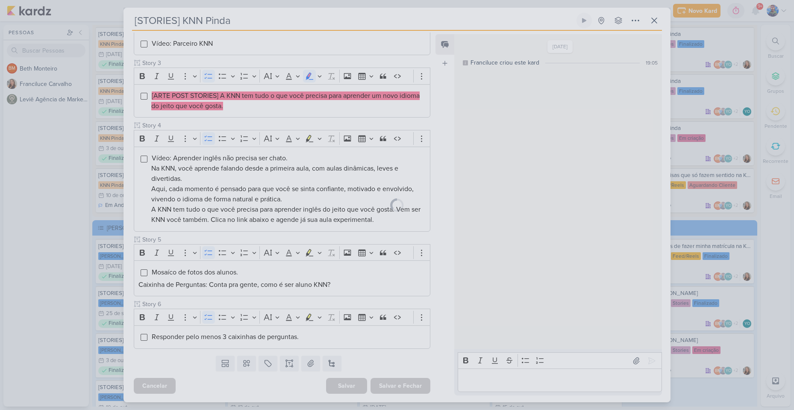
scroll to position [197, 0]
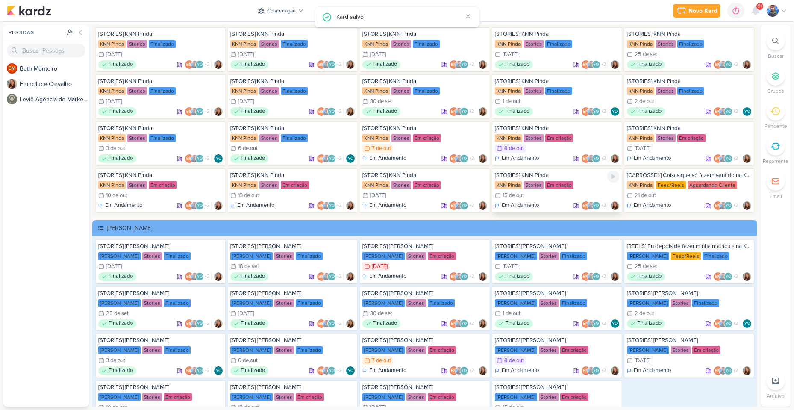
click at [545, 185] on div "Em criação" at bounding box center [559, 185] width 28 height 8
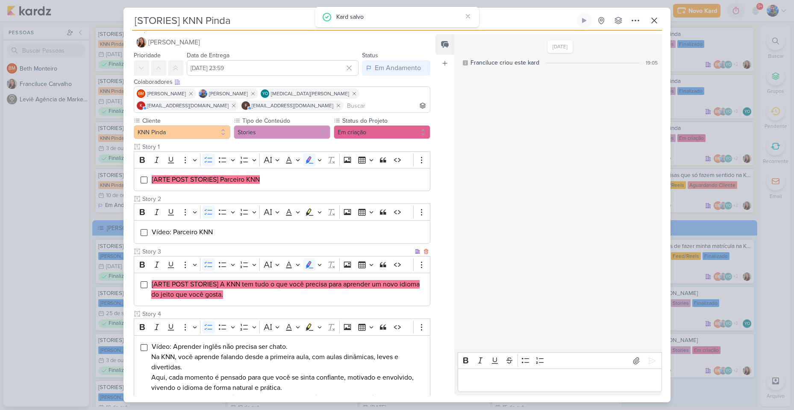
scroll to position [0, 0]
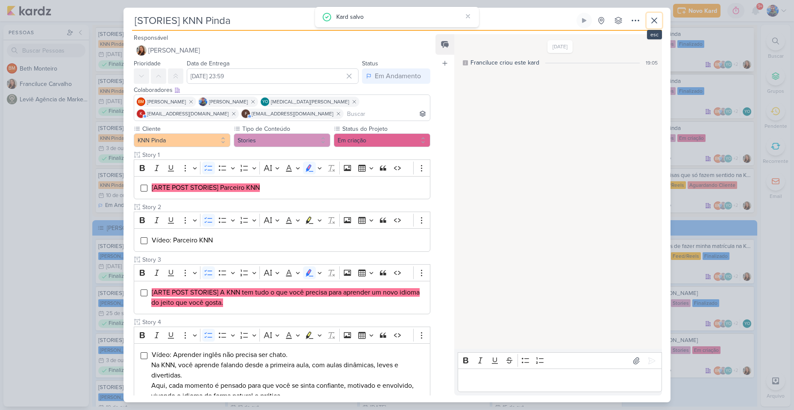
drag, startPoint x: 651, startPoint y: 22, endPoint x: 645, endPoint y: 47, distance: 25.3
click at [652, 22] on icon at bounding box center [654, 20] width 10 height 10
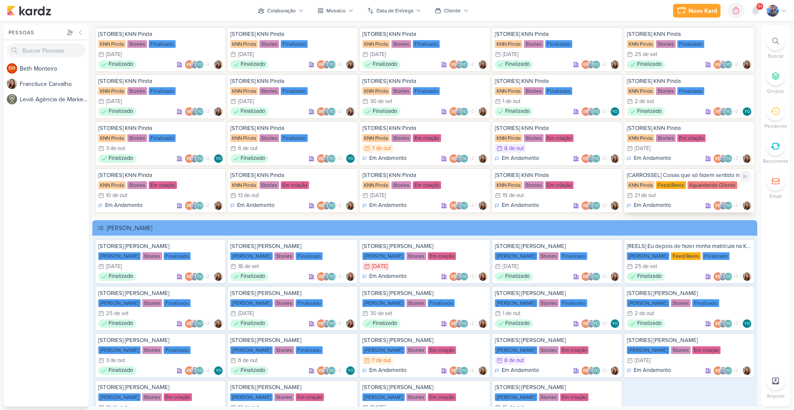
click at [649, 178] on div "[CARROSSEL] Coisas que só fazem sentido na KNN" at bounding box center [689, 175] width 124 height 8
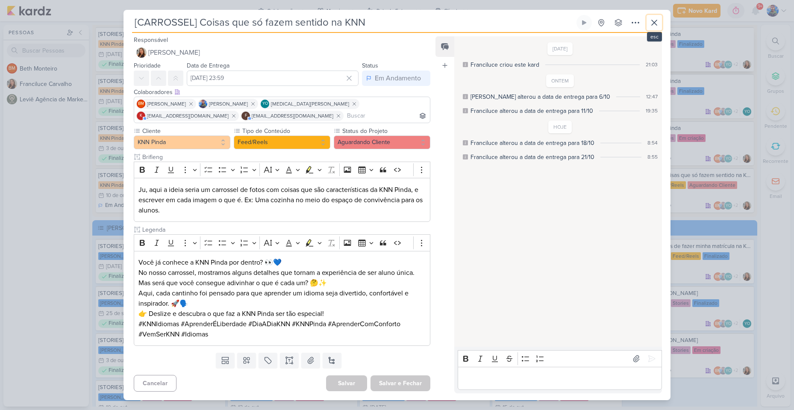
click at [650, 27] on icon at bounding box center [654, 23] width 10 height 10
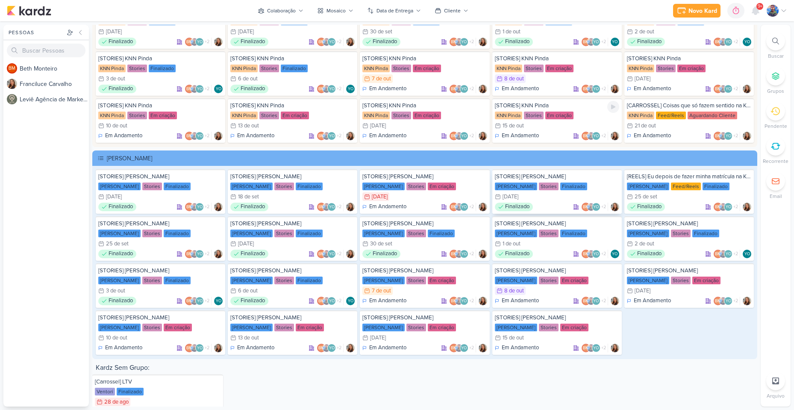
scroll to position [1704, 0]
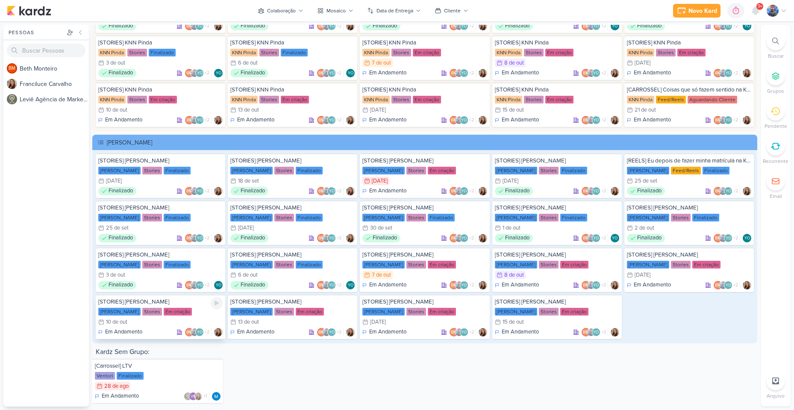
click at [149, 324] on div "10/10 [DATE]" at bounding box center [160, 322] width 124 height 9
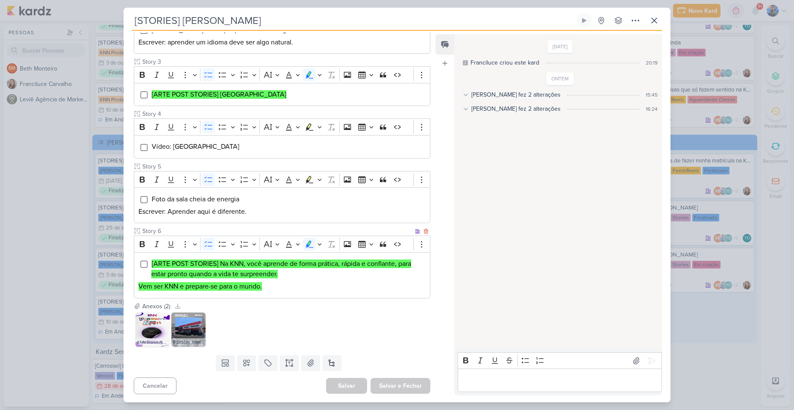
scroll to position [223, 0]
click at [649, 19] on button at bounding box center [654, 20] width 15 height 15
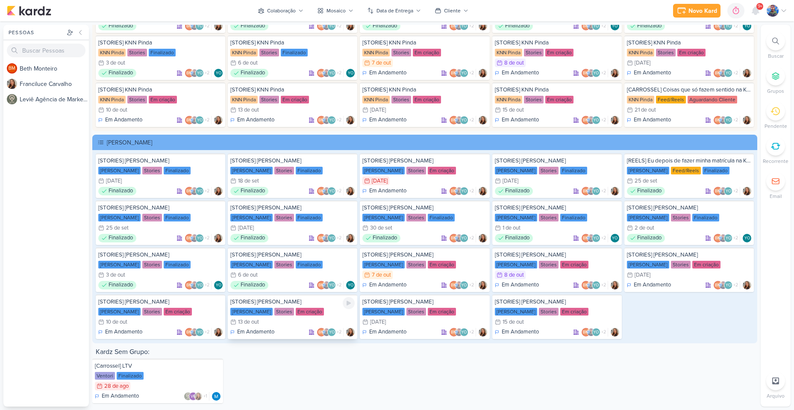
click at [248, 319] on div "13 de out" at bounding box center [248, 322] width 21 height 6
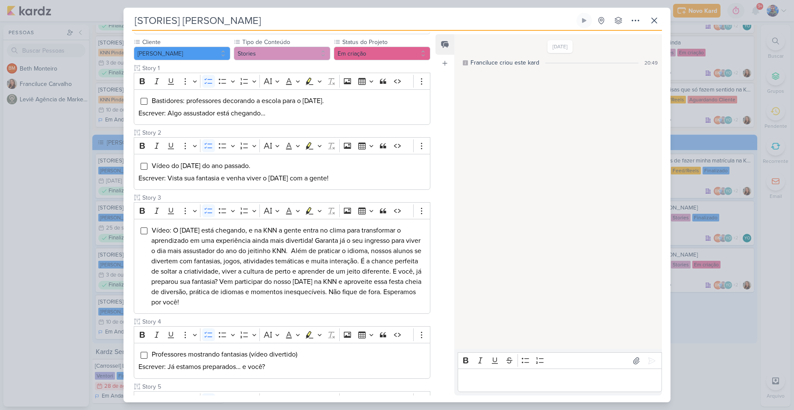
scroll to position [85, 0]
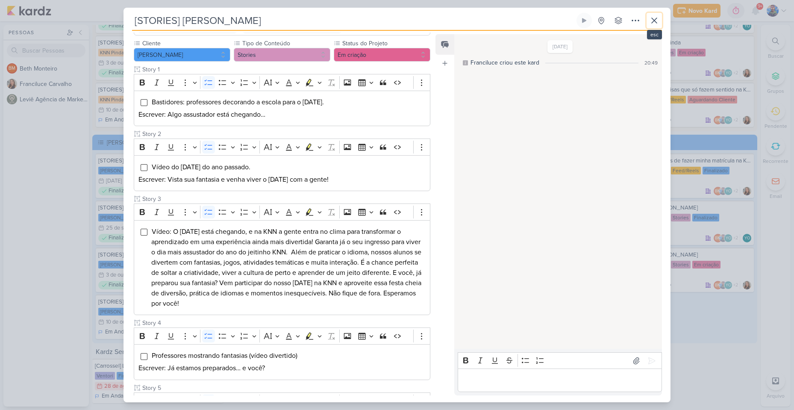
drag, startPoint x: 655, startPoint y: 20, endPoint x: 502, endPoint y: 122, distance: 183.9
click at [655, 20] on icon at bounding box center [654, 20] width 5 height 5
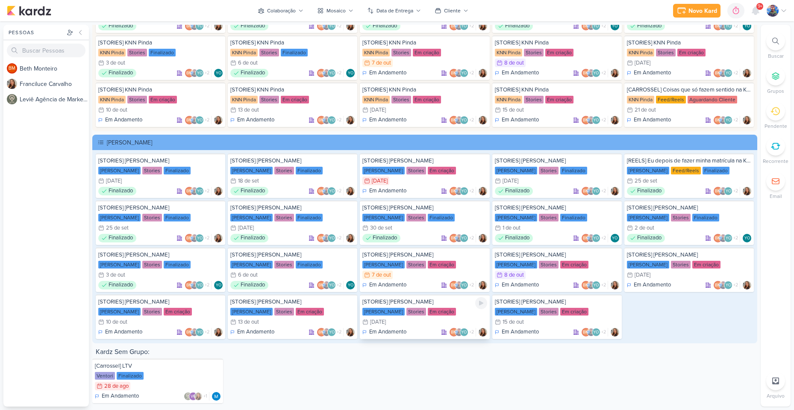
click at [395, 316] on div "[STORIES] [PERSON_NAME] KNN Moreira Stories Em criação 14/10 [DATE] Em Andament…" at bounding box center [425, 317] width 130 height 44
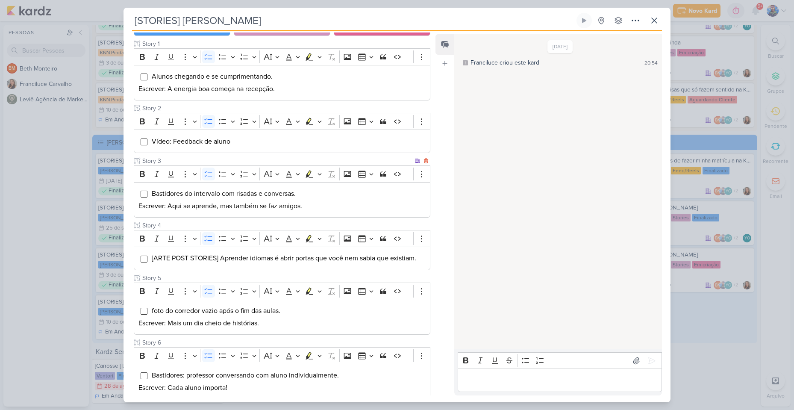
scroll to position [163, 0]
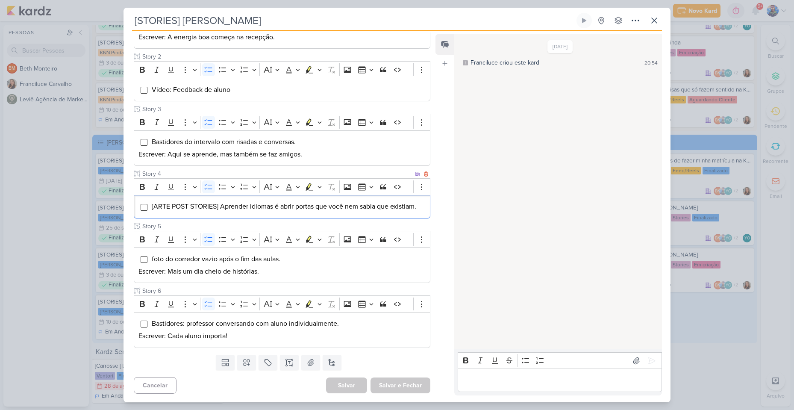
click at [283, 203] on span "[ARTE POST STORIES] Aprender idiomas é abrir portas que você nem sabia que exis…" at bounding box center [284, 206] width 265 height 9
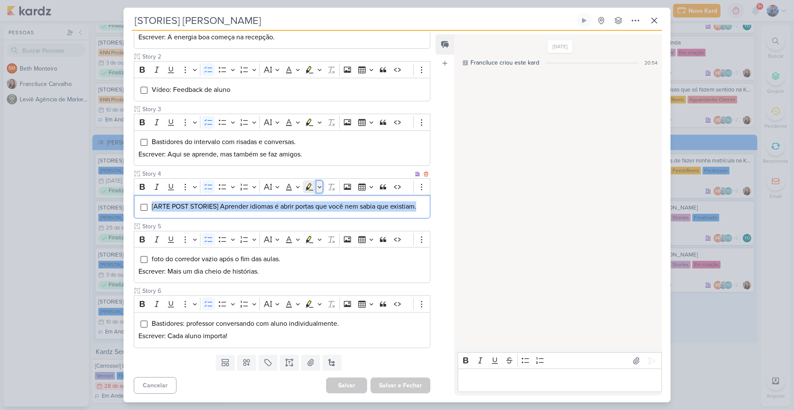
click at [321, 186] on icon "Editor toolbar" at bounding box center [320, 187] width 4 height 9
click at [284, 201] on icon "Text highlight toolbar" at bounding box center [284, 201] width 9 height 9
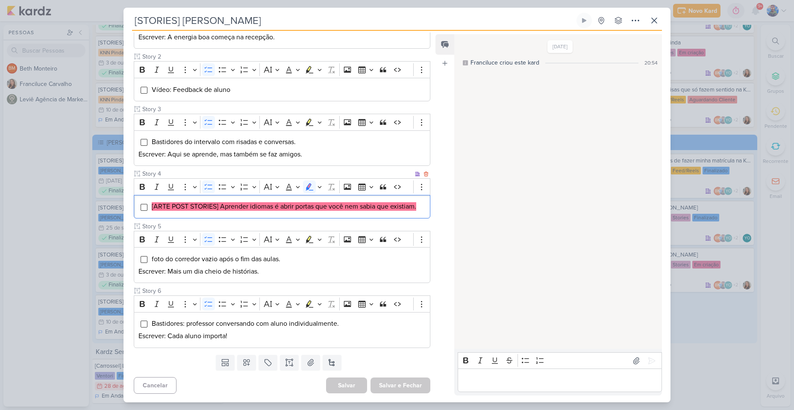
click at [285, 210] on mark "[ARTE POST STORIES] Aprender idiomas é abrir portas que você nem sabia que exis…" at bounding box center [284, 206] width 265 height 9
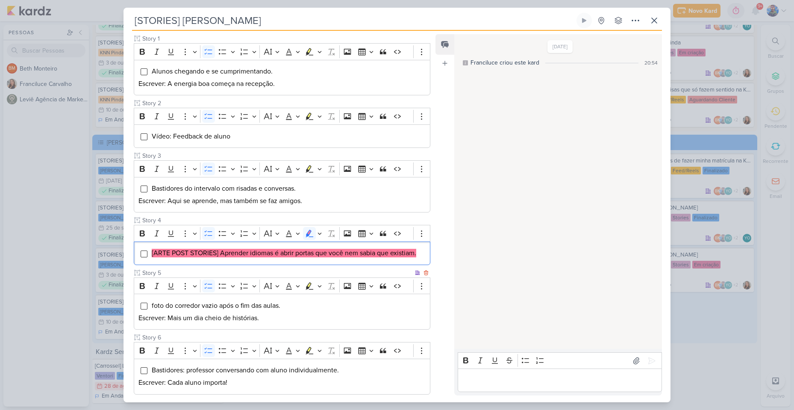
scroll to position [0, 0]
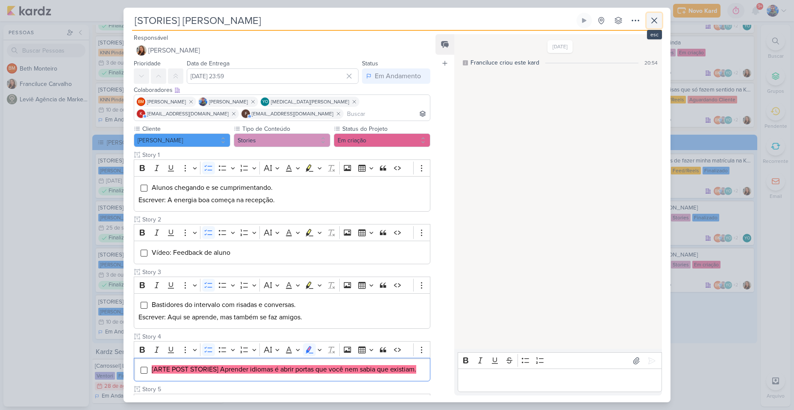
click at [653, 24] on icon at bounding box center [654, 20] width 10 height 10
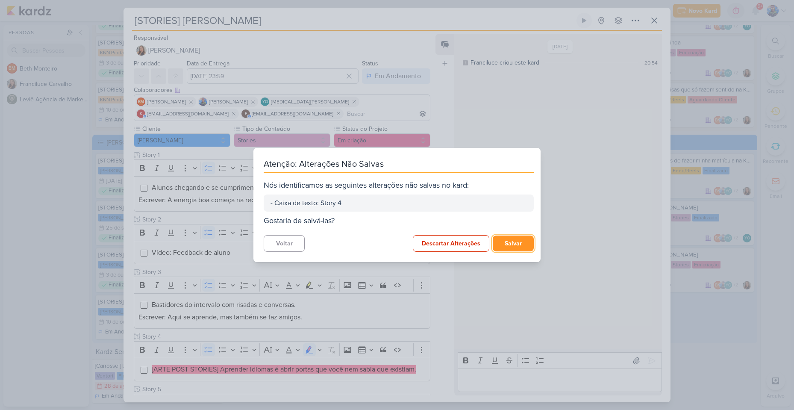
click at [501, 244] on button "Salvar" at bounding box center [513, 244] width 41 height 16
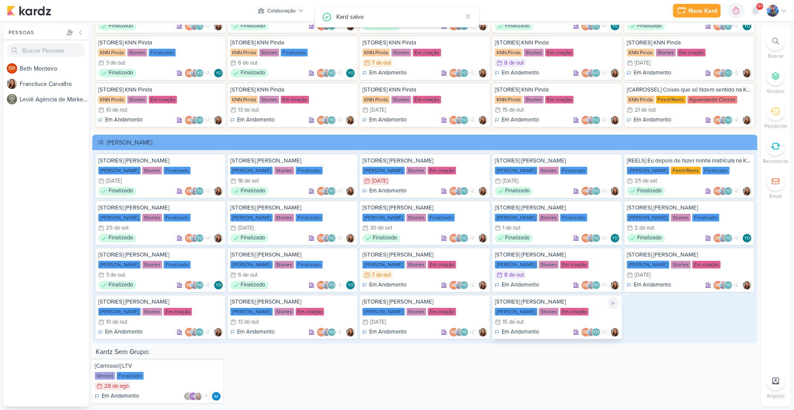
click at [539, 314] on div "Stories" at bounding box center [549, 312] width 20 height 8
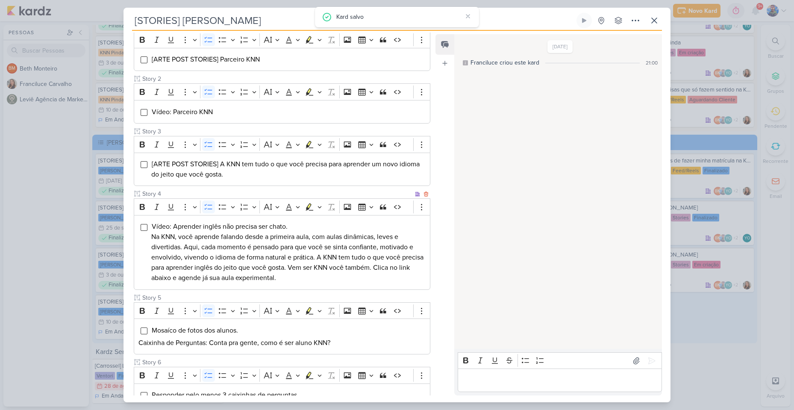
scroll to position [85, 0]
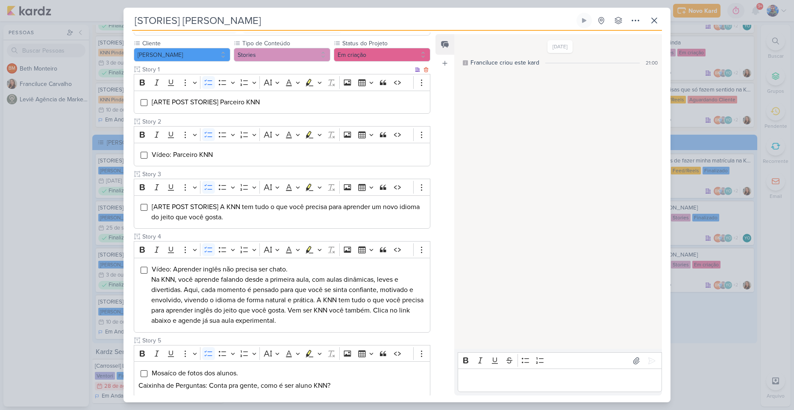
click at [249, 104] on span "[ARTE POST STORIES] Parceiro KNN" at bounding box center [206, 102] width 108 height 9
click at [321, 83] on icon "Editor toolbar" at bounding box center [320, 82] width 4 height 9
click at [281, 100] on icon "Text highlight toolbar" at bounding box center [284, 97] width 8 height 7
click at [281, 107] on li "[ARTE POST STORIES] Parceiro KNN" at bounding box center [288, 102] width 274 height 10
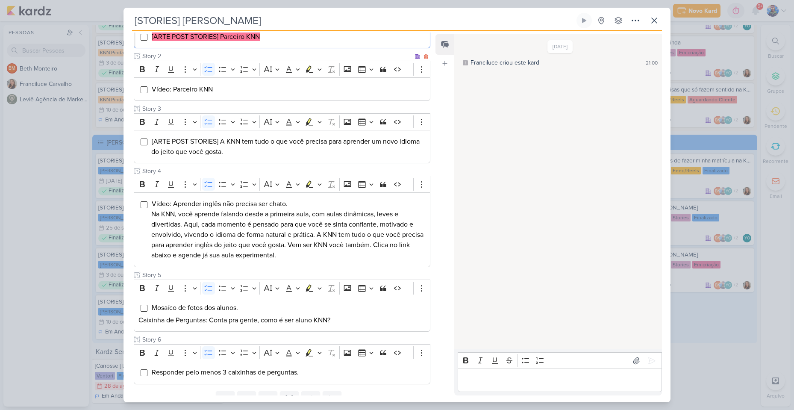
scroll to position [171, 0]
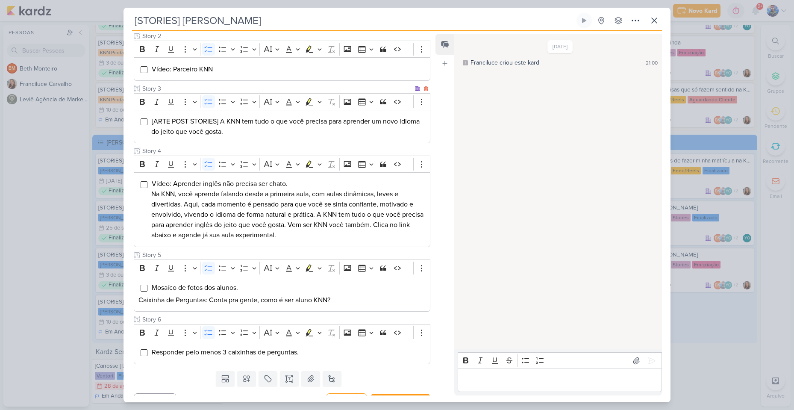
click at [230, 132] on li "[ARTE POST STORIES] A KNN tem tudo o que você precisa para aprender um novo idi…" at bounding box center [288, 126] width 274 height 21
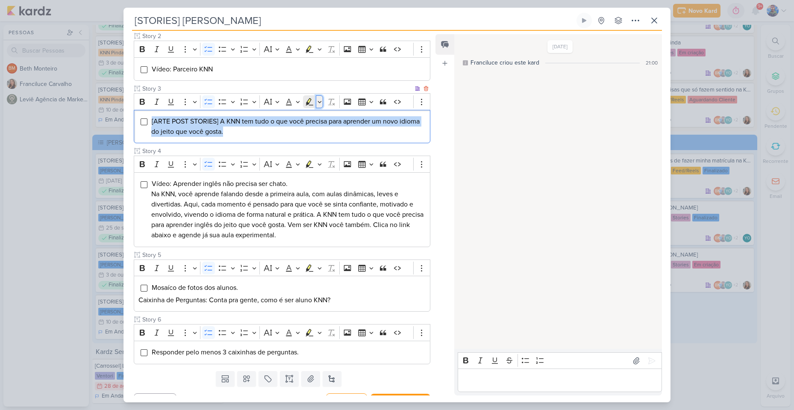
click at [318, 101] on icon "Editor toolbar" at bounding box center [320, 101] width 4 height 9
click at [283, 116] on icon "Text highlight toolbar" at bounding box center [283, 116] width 5 height 6
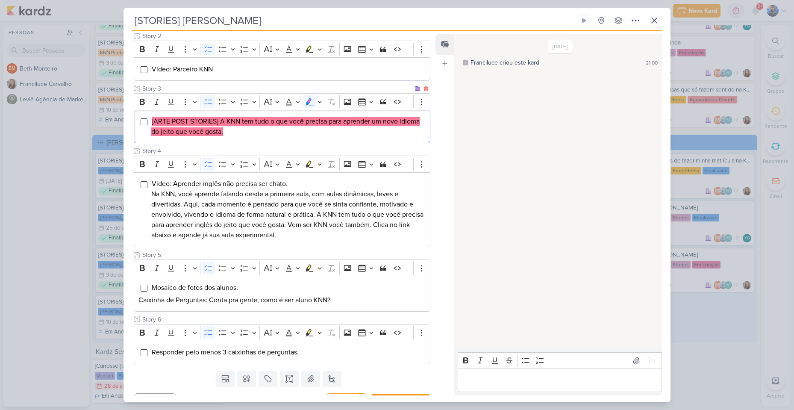
click at [281, 133] on li "[ARTE POST STORIES] A KNN tem tudo o que você precisa para aprender um novo idi…" at bounding box center [288, 126] width 274 height 21
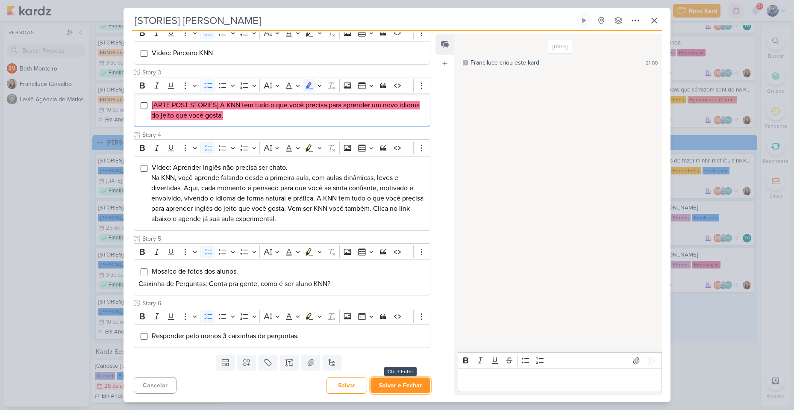
click at [406, 381] on button "Salvar e Fechar" at bounding box center [401, 385] width 60 height 16
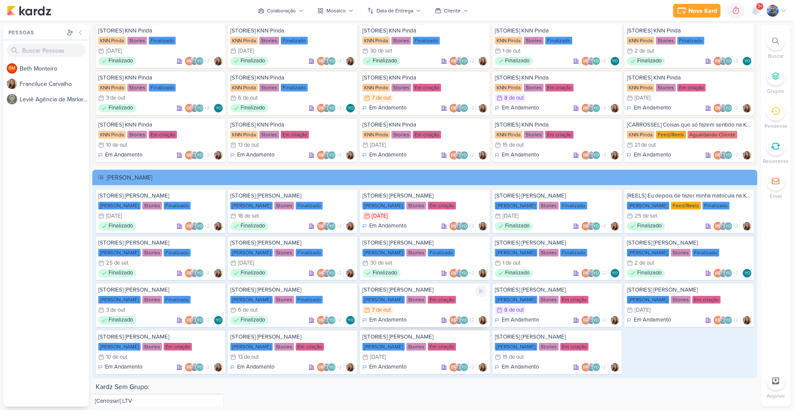
scroll to position [1704, 0]
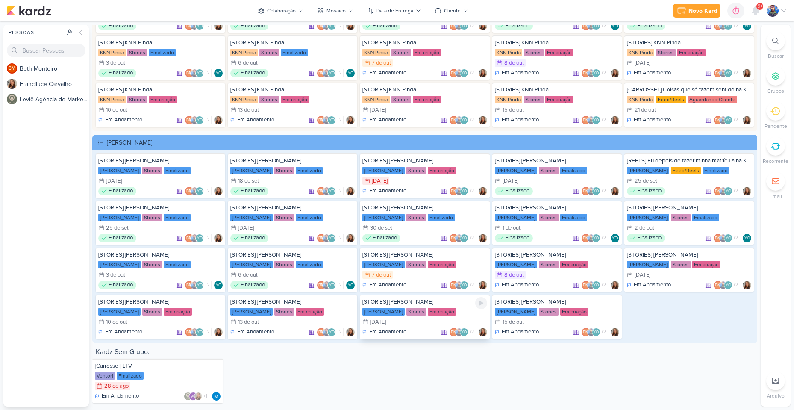
click at [421, 307] on div "[PERSON_NAME] Stories Em criação" at bounding box center [424, 311] width 124 height 9
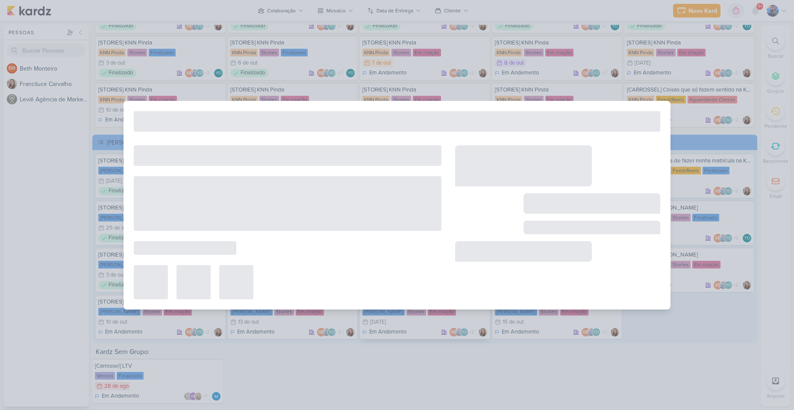
type input "[DATE] 23:59"
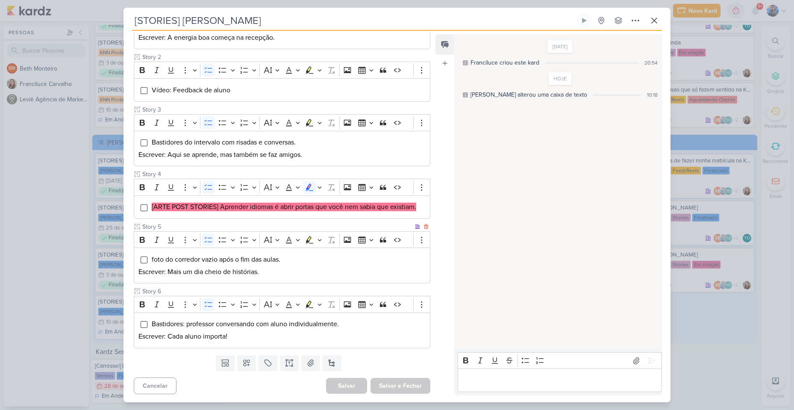
scroll to position [163, 0]
click at [221, 206] on mark "[ARTE POST STORIES] Aprender idiomas é abrir portas que você nem sabia que exis…" at bounding box center [284, 206] width 265 height 9
drag, startPoint x: 221, startPoint y: 206, endPoint x: 276, endPoint y: 202, distance: 55.7
click at [276, 202] on li "[ARTE POST STORIES] Aprender idiomas é abrir portas que você nem sabia que exis…" at bounding box center [288, 206] width 274 height 10
copy mark "Aprender idiomas é"
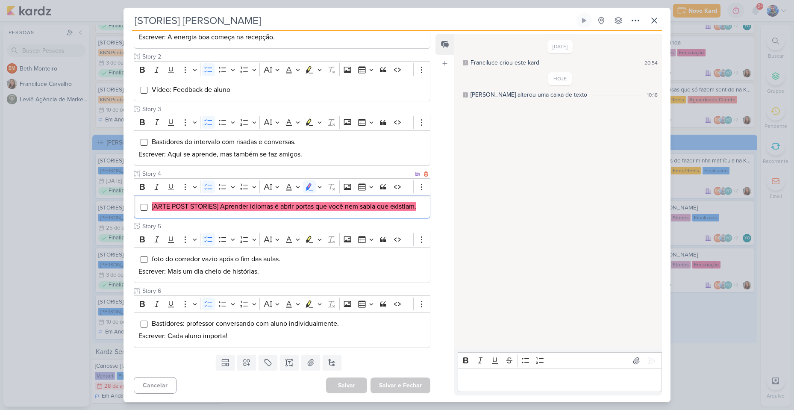
click at [282, 207] on mark "[ARTE POST STORIES] Aprender idiomas é abrir portas que você nem sabia que exis…" at bounding box center [284, 206] width 265 height 9
drag, startPoint x: 282, startPoint y: 207, endPoint x: 358, endPoint y: 211, distance: 76.2
click at [358, 211] on li "[ARTE POST STORIES] Aprender idiomas é abrir portas que você nem sabia que exis…" at bounding box center [288, 206] width 274 height 10
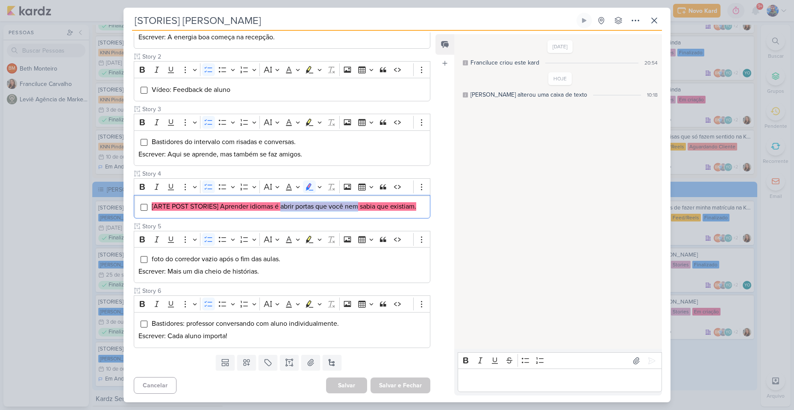
scroll to position [1751, 0]
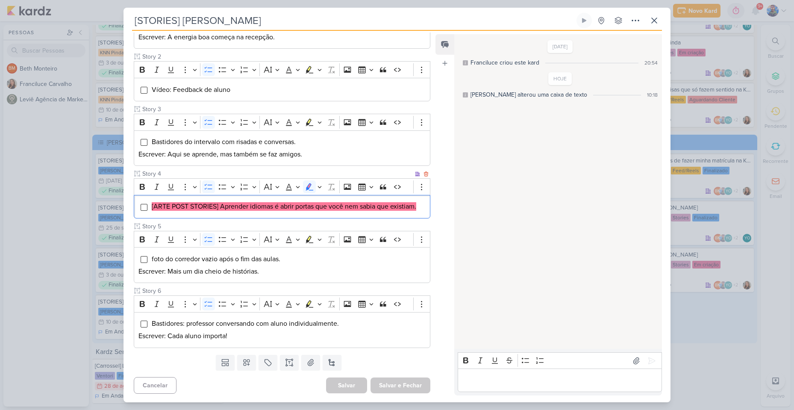
click at [362, 199] on div "[ARTE POST STORIES] Aprender idiomas é abrir portas que você nem sabia que exis…" at bounding box center [282, 207] width 297 height 24
drag, startPoint x: 362, startPoint y: 205, endPoint x: 420, endPoint y: 205, distance: 58.1
click at [420, 205] on li "[ARTE POST STORIES] Aprender idiomas é abrir portas que você nem sabia que exis…" at bounding box center [288, 206] width 274 height 10
click at [390, 207] on mark "[ARTE POST STORIES] Aprender idiomas é abrir portas que você nem sabia que exis…" at bounding box center [284, 206] width 265 height 9
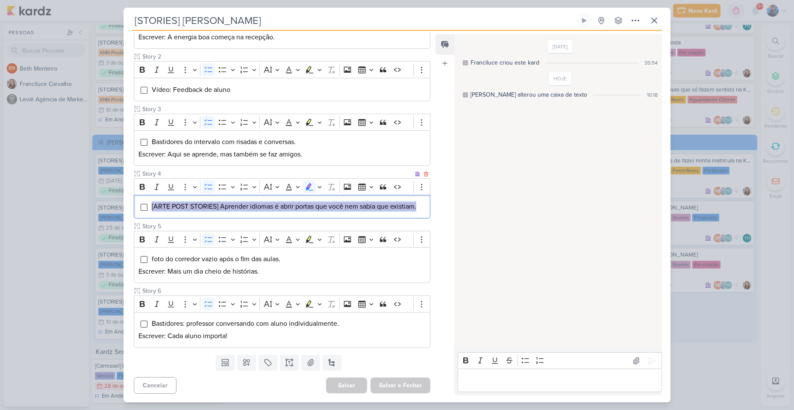
click at [390, 207] on mark "[ARTE POST STORIES] Aprender idiomas é abrir portas que você nem sabia que exis…" at bounding box center [284, 206] width 265 height 9
click at [321, 189] on icon "Editor toolbar" at bounding box center [320, 187] width 4 height 9
click at [276, 204] on div "Rich Text Editor Bold Italic Underline More To-do List Bulleted List Bulleted L…" at bounding box center [282, 198] width 297 height 40
click at [271, 212] on div "[ARTE POST STORIES] Aprender idiomas é abrir portas que você nem sabia que exis…" at bounding box center [282, 207] width 297 height 24
click at [326, 212] on div "[ARTE POST STORIES] Aprender idiomas é abrir portas que você nem sabia que exis…" at bounding box center [282, 207] width 297 height 24
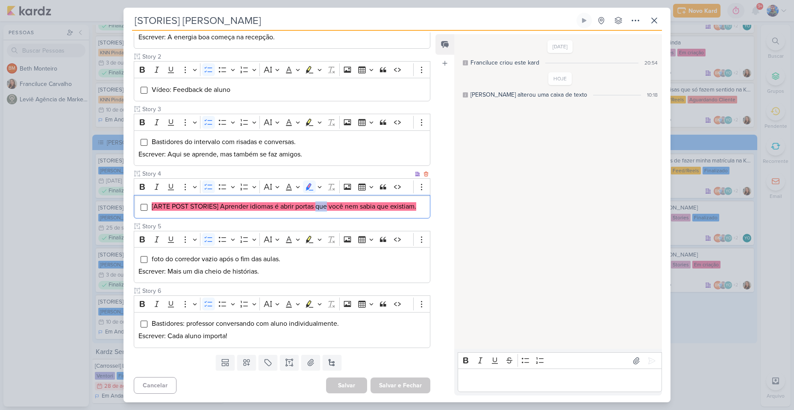
click at [326, 212] on div "[ARTE POST STORIES] Aprender idiomas é abrir portas que você nem sabia que exis…" at bounding box center [282, 207] width 297 height 24
click at [318, 186] on icon "Editor toolbar" at bounding box center [320, 187] width 4 height 9
click at [265, 203] on icon "Text highlight toolbar" at bounding box center [269, 201] width 9 height 9
click at [265, 203] on mark "[ARTE POST STORIES] Aprender idiomas é abrir portas que você nem sabia que exis…" at bounding box center [284, 206] width 265 height 9
click at [266, 203] on mark "[ARTE POST STORIES] Aprender idiomas é abrir portas que você nem sabia que exis…" at bounding box center [284, 206] width 265 height 9
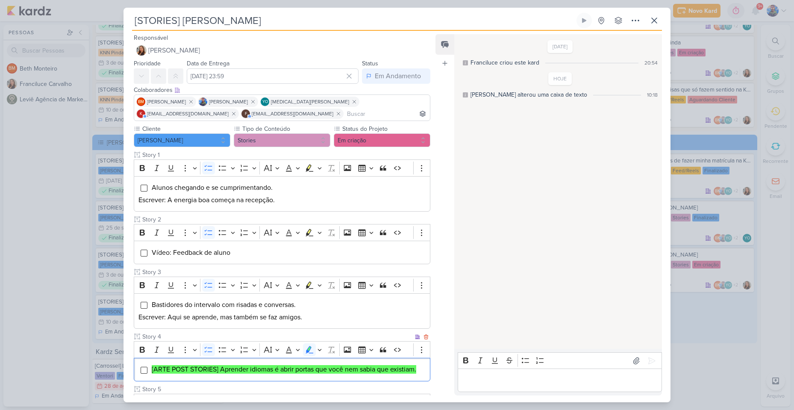
scroll to position [163, 0]
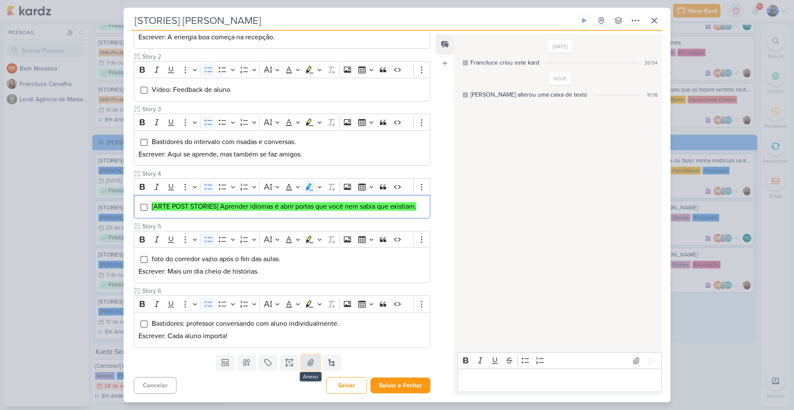
click at [309, 369] on button at bounding box center [310, 362] width 19 height 15
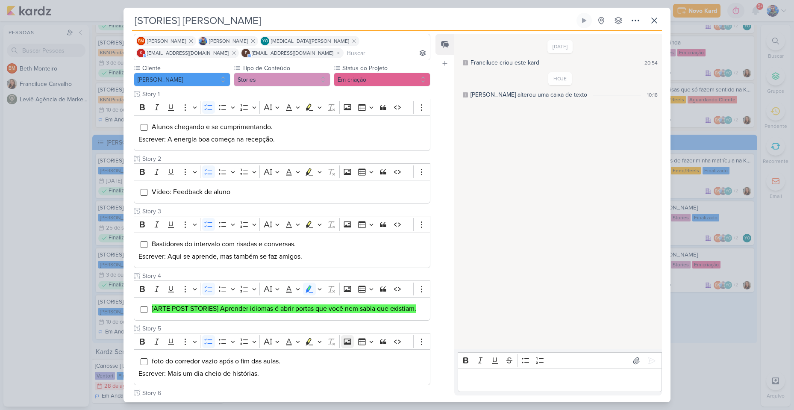
scroll to position [213, 0]
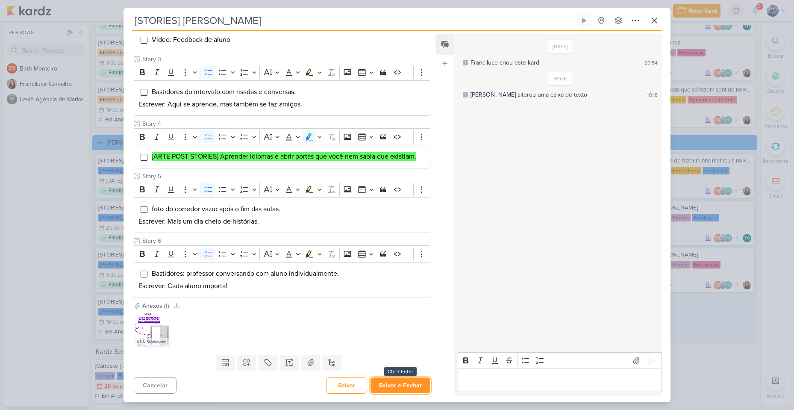
click at [394, 381] on button "Salvar e Fechar" at bounding box center [401, 385] width 60 height 16
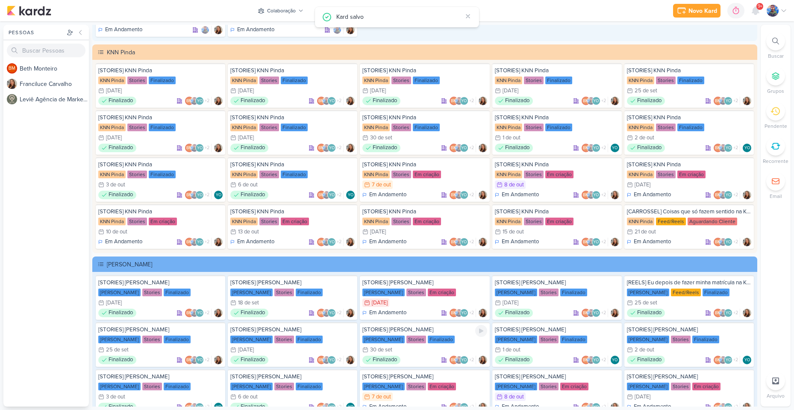
scroll to position [1623, 0]
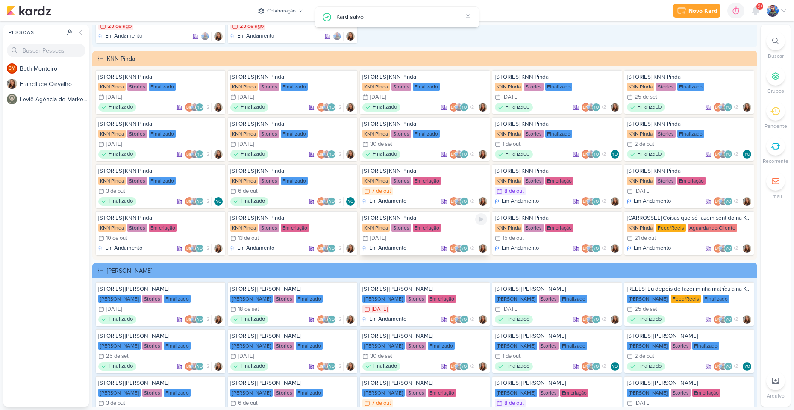
click at [404, 228] on div "Stories" at bounding box center [402, 228] width 20 height 8
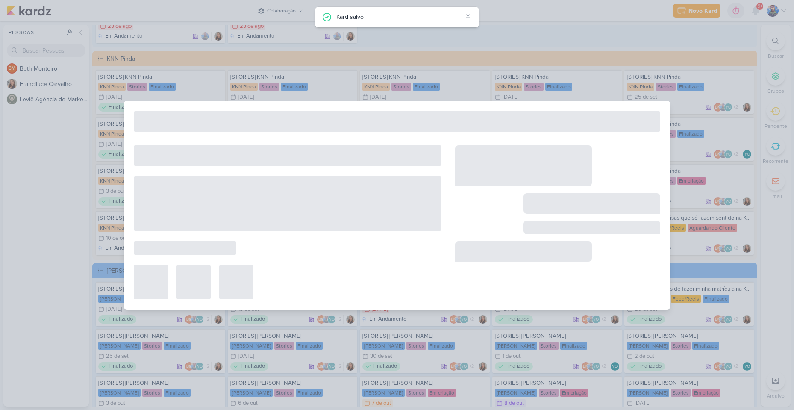
type input "[STORIES] KNN Pinda"
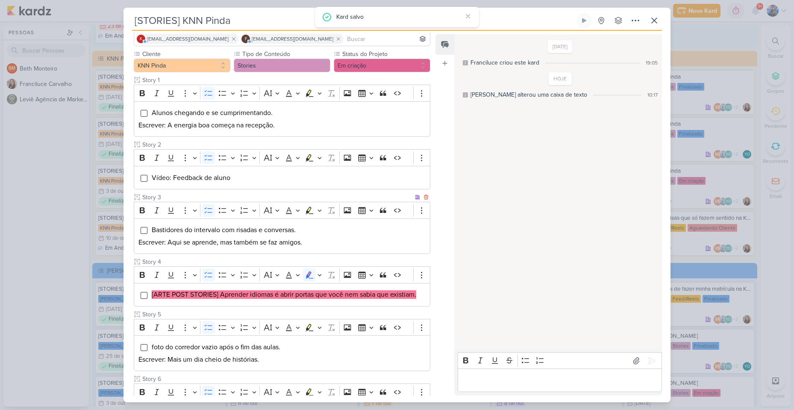
scroll to position [163, 0]
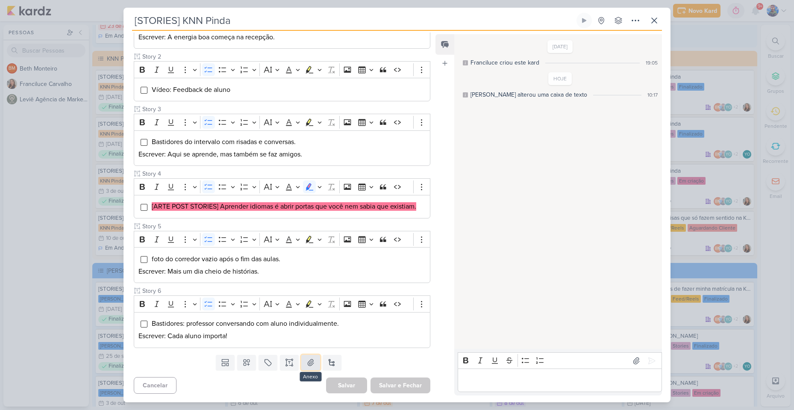
click at [313, 362] on icon at bounding box center [310, 362] width 9 height 9
click at [386, 212] on li "[ARTE POST STORIES] Aprender idiomas é abrir portas que você nem sabia que exis…" at bounding box center [288, 206] width 274 height 10
click at [322, 188] on button "Highlight" at bounding box center [319, 186] width 7 height 13
click at [267, 203] on icon "Text highlight toolbar" at bounding box center [269, 201] width 8 height 7
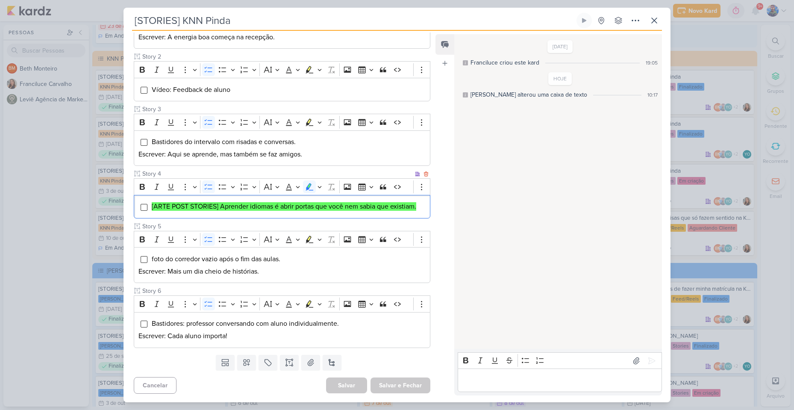
click at [280, 208] on mark "[ARTE POST STORIES] Aprender idiomas é abrir portas que você nem sabia que exis…" at bounding box center [284, 206] width 265 height 9
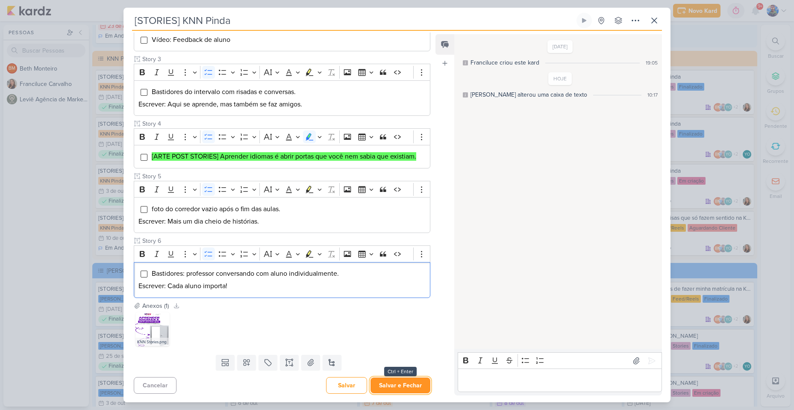
click at [395, 385] on button "Salvar e Fechar" at bounding box center [401, 385] width 60 height 16
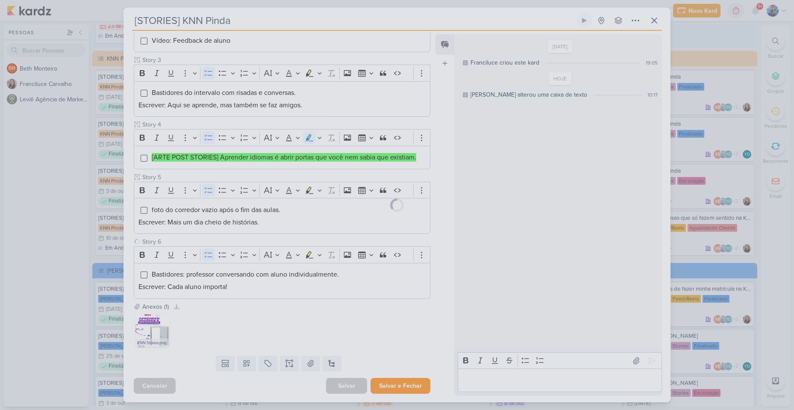
scroll to position [212, 0]
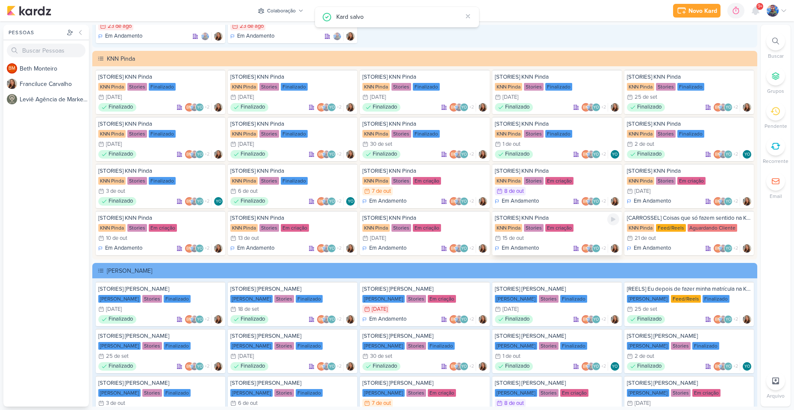
click at [539, 236] on div "15/10 [DATE]" at bounding box center [557, 238] width 124 height 9
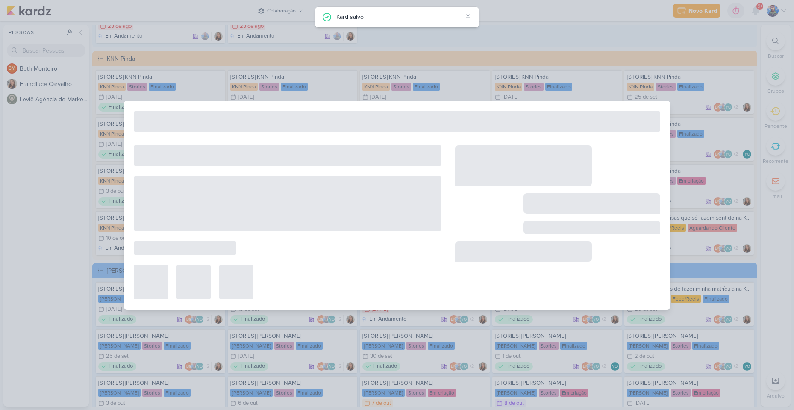
type input "[DATE] 23:59"
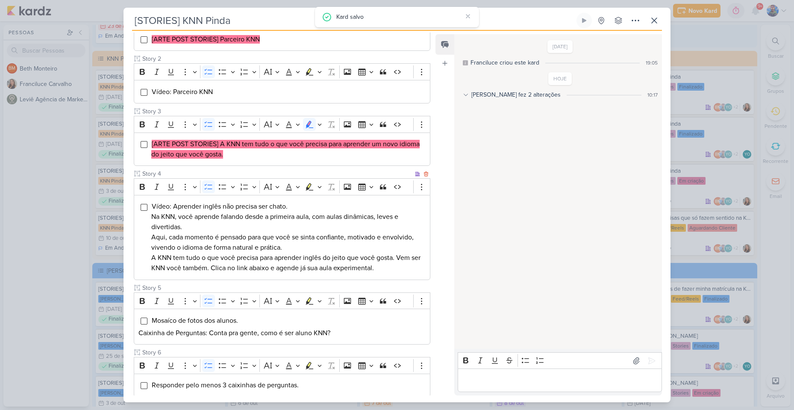
scroll to position [128, 0]
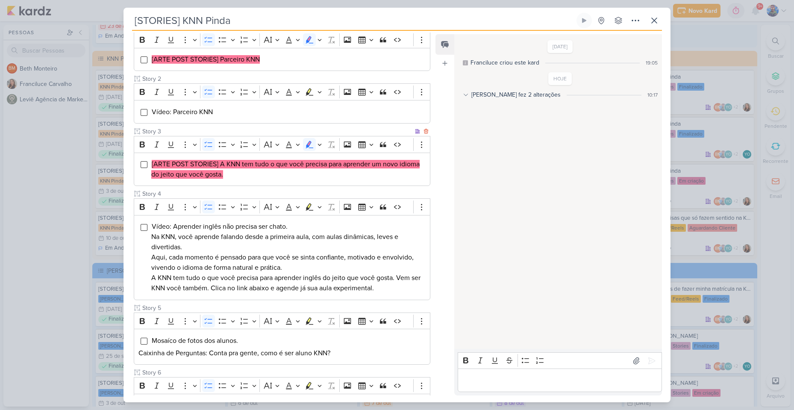
click at [246, 178] on li "[ARTE POST STORIES] A KNN tem tudo o que você precisa para aprender um novo idi…" at bounding box center [288, 169] width 274 height 21
drag, startPoint x: 221, startPoint y: 164, endPoint x: 343, endPoint y: 162, distance: 121.8
click at [343, 162] on mark "[ARTE POST STORIES] A KNN tem tudo o que você precisa para aprender um novo idi…" at bounding box center [285, 169] width 268 height 19
click at [350, 167] on mark "[ARTE POST STORIES] A KNN tem tudo o que você precisa para aprender um novo idi…" at bounding box center [285, 169] width 268 height 19
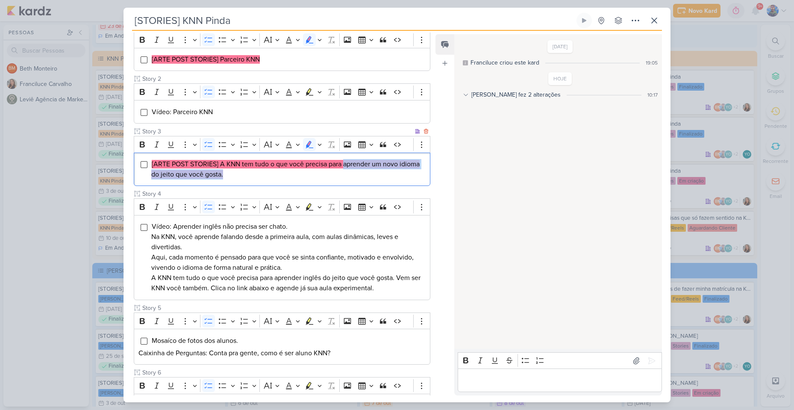
drag, startPoint x: 345, startPoint y: 165, endPoint x: 420, endPoint y: 180, distance: 77.1
click at [420, 180] on div "[ARTE POST STORIES] A KNN tem tudo o que você precisa para aprender um novo idi…" at bounding box center [282, 170] width 297 height 34
click at [203, 170] on mark "[ARTE POST STORIES] A KNN tem tudo o que você precisa para aprender um novo idi…" at bounding box center [285, 169] width 268 height 19
click at [321, 145] on icon "Editor toolbar" at bounding box center [320, 144] width 4 height 9
click at [270, 162] on icon "Text highlight toolbar" at bounding box center [269, 159] width 9 height 9
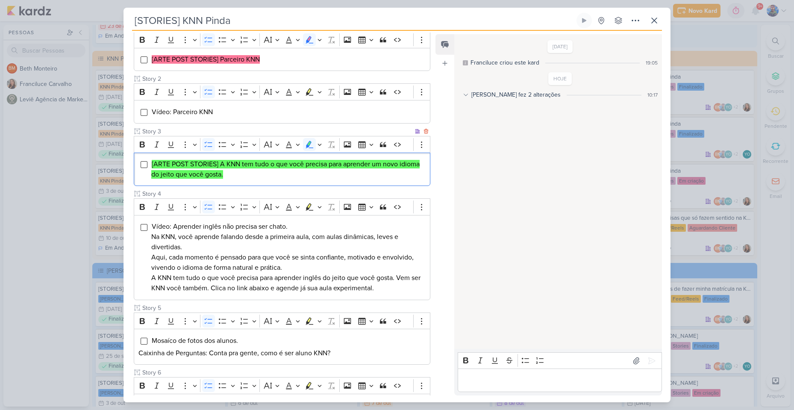
click at [274, 168] on mark "[ARTE POST STORIES] A KNN tem tudo o que você precisa para aprender um novo idi…" at bounding box center [285, 169] width 268 height 19
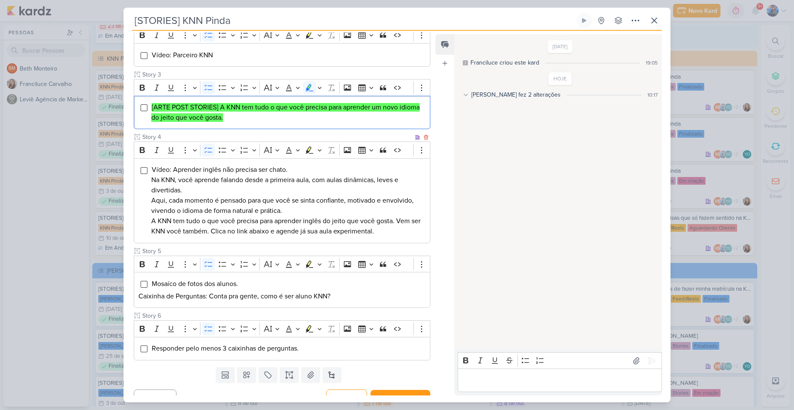
scroll to position [197, 0]
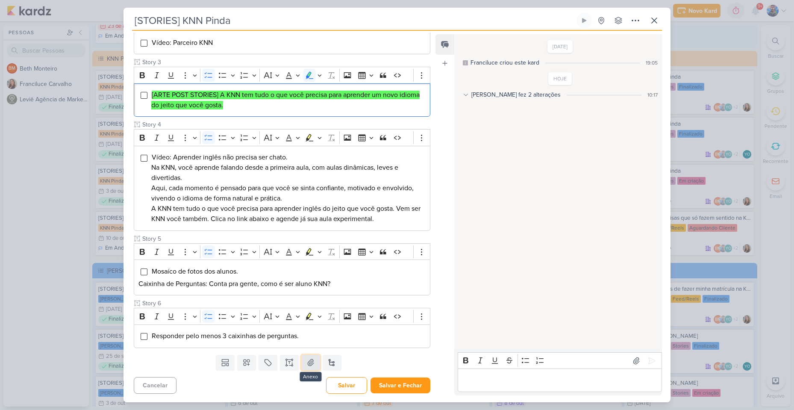
click at [306, 359] on icon at bounding box center [310, 362] width 9 height 9
click at [307, 364] on icon at bounding box center [310, 362] width 9 height 9
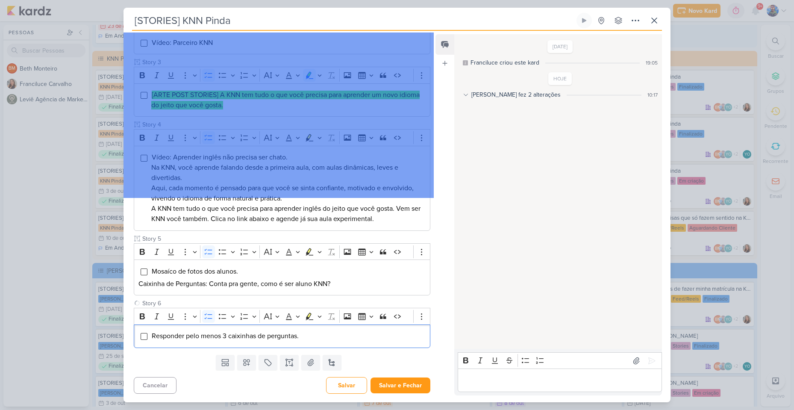
click at [383, 358] on div "Templates Campos Personalizados Marcadores Caixa De Texto Anexo [GEOGRAPHIC_DAT…" at bounding box center [279, 362] width 310 height 22
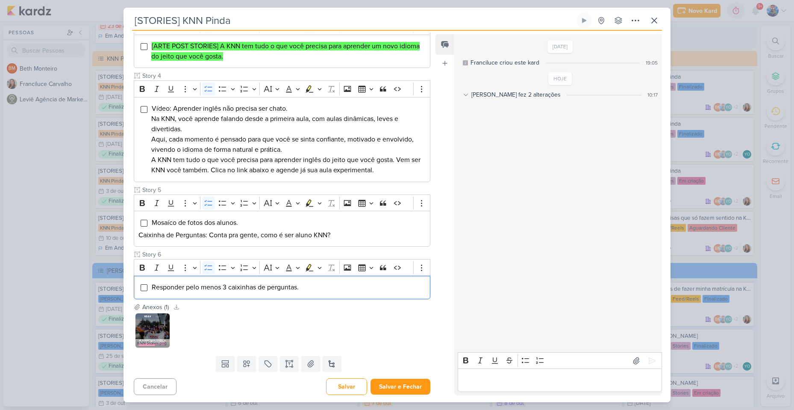
scroll to position [247, 0]
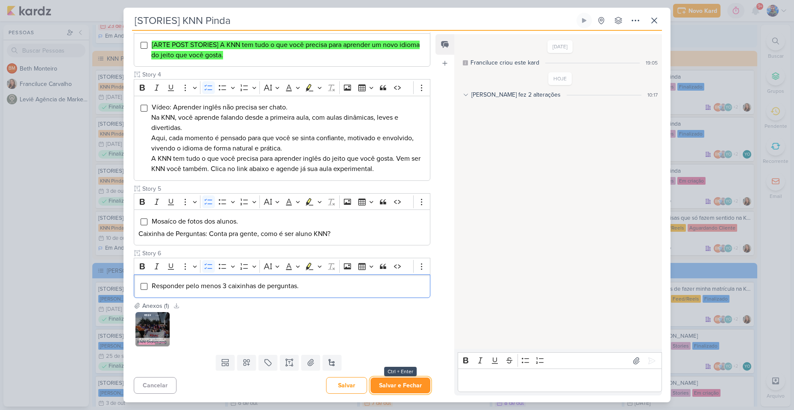
click at [382, 384] on button "Salvar e Fechar" at bounding box center [401, 385] width 60 height 16
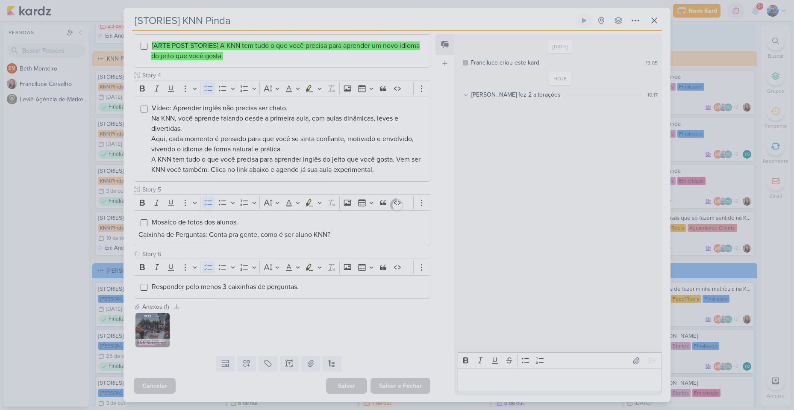
scroll to position [247, 0]
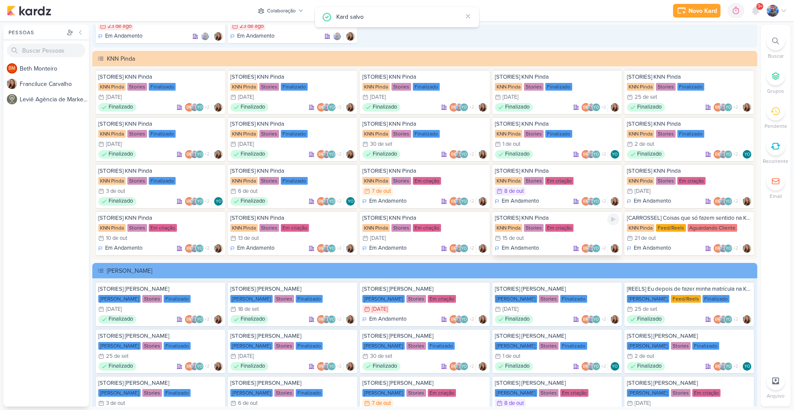
click at [528, 236] on div "15/10 [DATE]" at bounding box center [557, 238] width 124 height 9
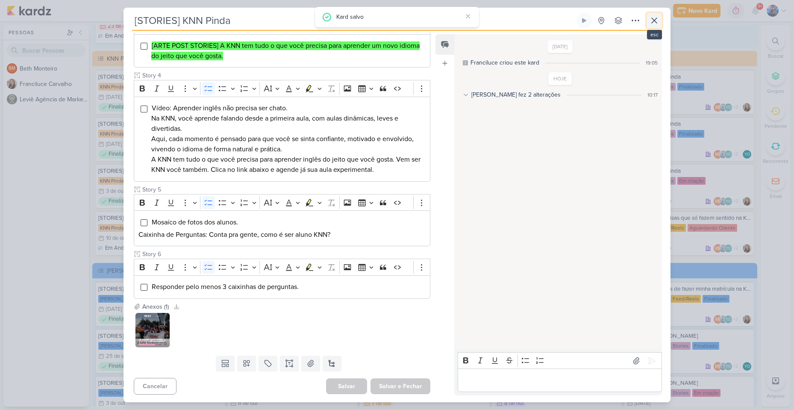
click at [648, 21] on button at bounding box center [654, 20] width 15 height 15
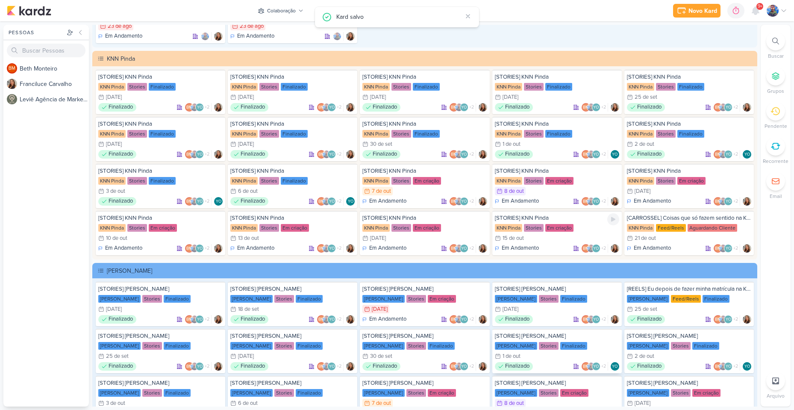
scroll to position [1751, 0]
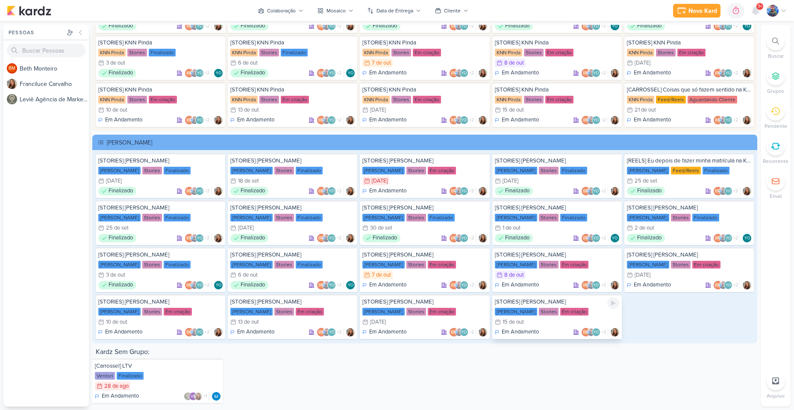
click at [539, 309] on div "Stories" at bounding box center [549, 312] width 20 height 8
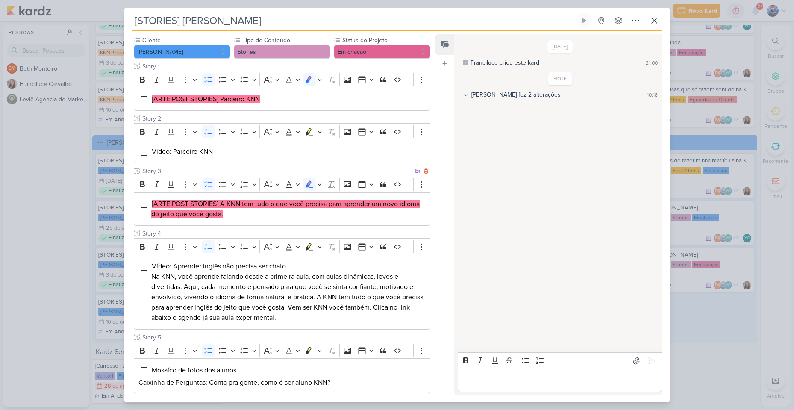
scroll to position [187, 0]
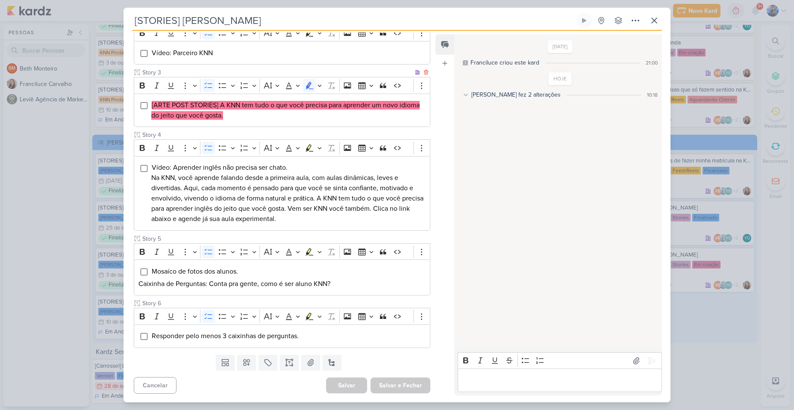
click at [229, 118] on li "[ARTE POST STORIES] A KNN tem tudo o que você precisa para aprender um novo idi…" at bounding box center [288, 110] width 274 height 21
click at [320, 92] on div "Bold Italic Underline More To-do List Bulleted List Bulleted List Numbered List…" at bounding box center [274, 85] width 276 height 16
click at [320, 85] on icon "Editor toolbar" at bounding box center [320, 85] width 4 height 9
click at [274, 102] on button "Green marker" at bounding box center [269, 100] width 13 height 13
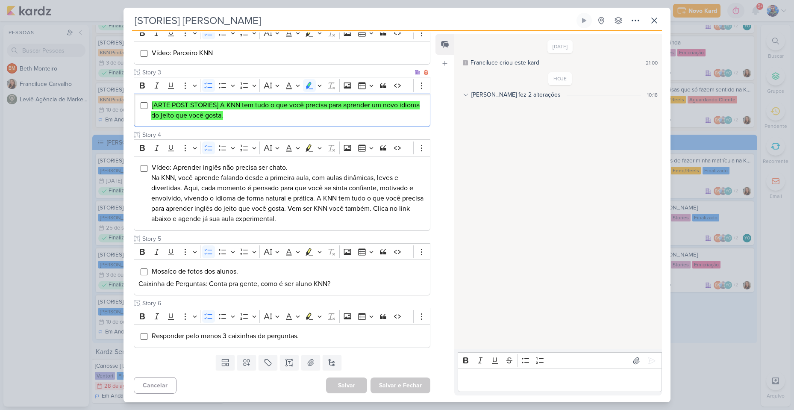
click at [256, 113] on li "[ARTE POST STORIES] A KNN tem tudo o que você precisa para aprender um novo idi…" at bounding box center [288, 110] width 274 height 21
click at [306, 364] on icon at bounding box center [310, 362] width 9 height 9
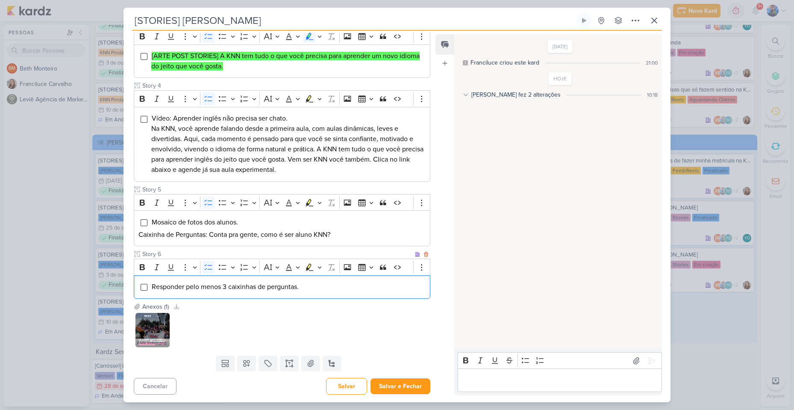
scroll to position [237, 0]
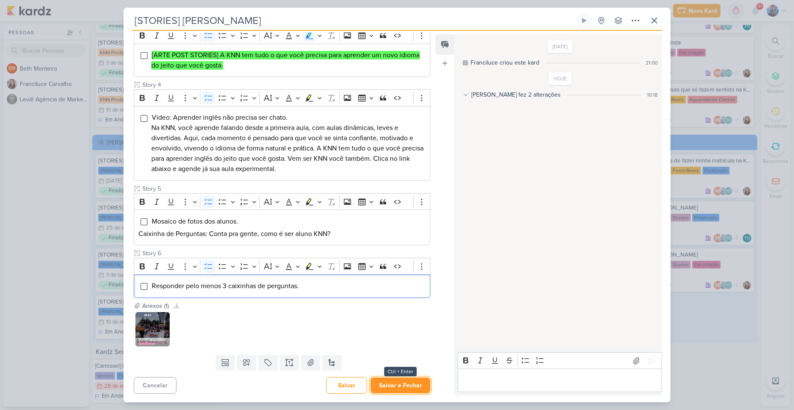
click at [389, 382] on button "Salvar e Fechar" at bounding box center [401, 385] width 60 height 16
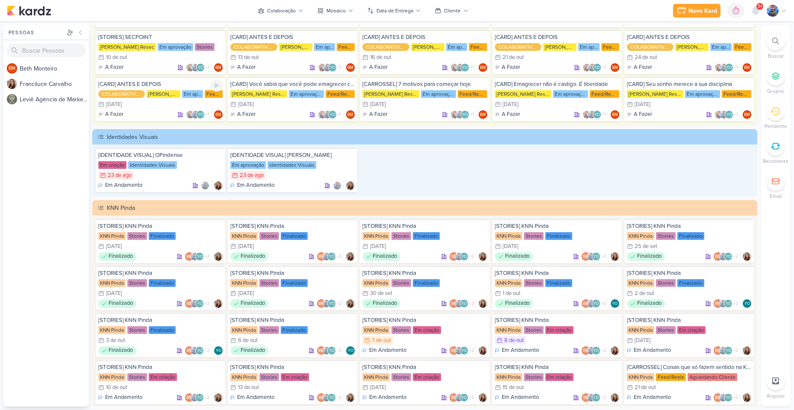
scroll to position [1367, 0]
